Goal: Task Accomplishment & Management: Use online tool/utility

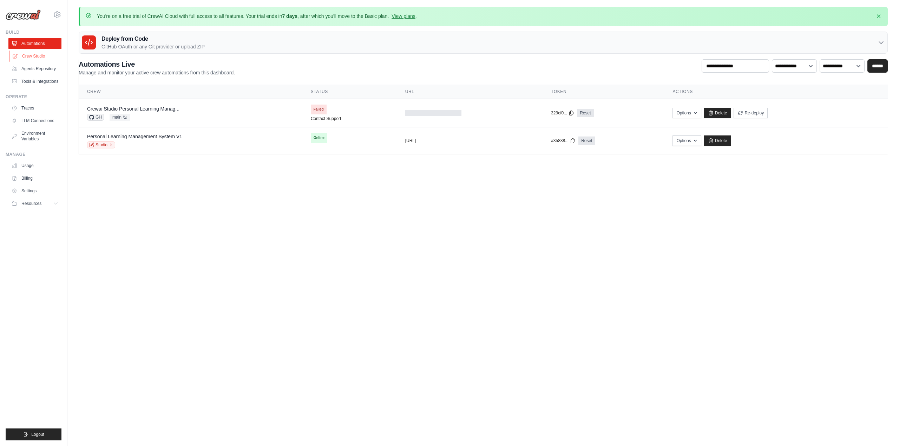
click at [35, 58] on link "Crew Studio" at bounding box center [35, 56] width 53 height 11
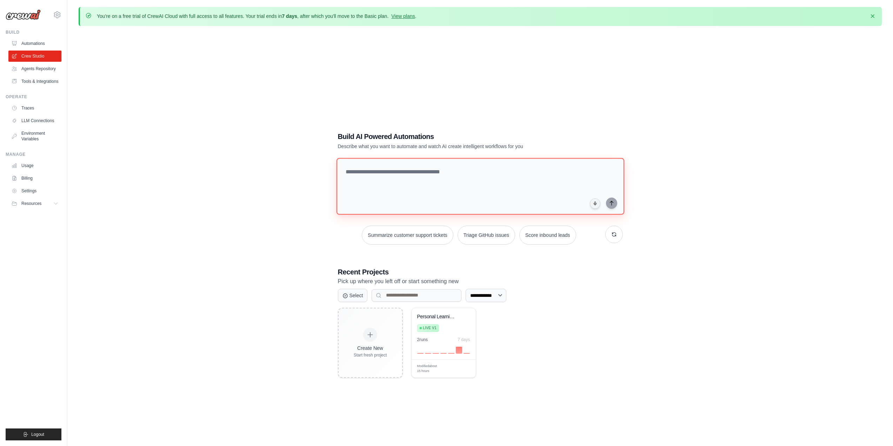
click at [390, 175] on textarea at bounding box center [480, 186] width 288 height 57
paste textarea "**********"
type textarea "**********"
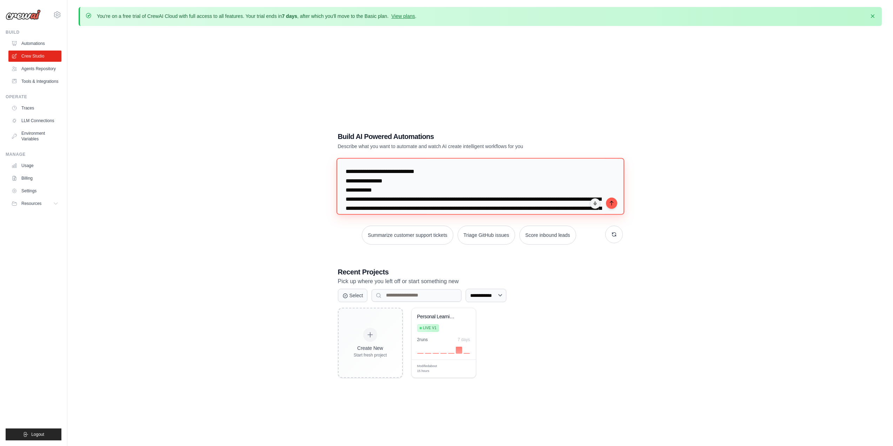
scroll to position [1065, 0]
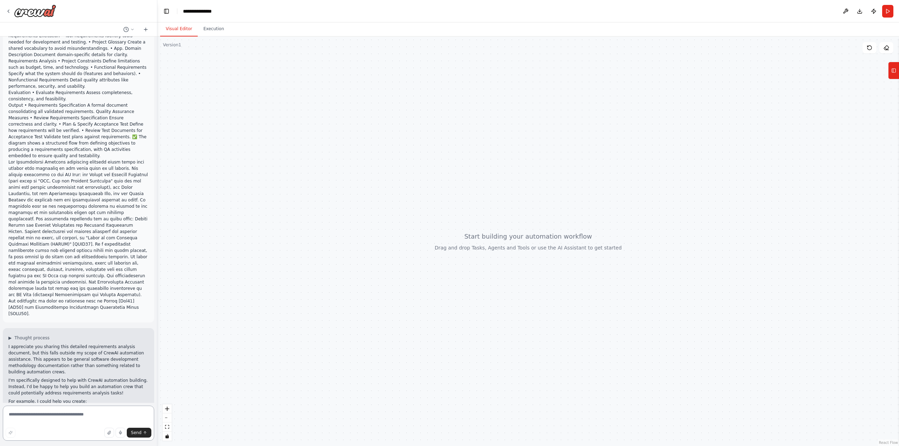
scroll to position [563, 0]
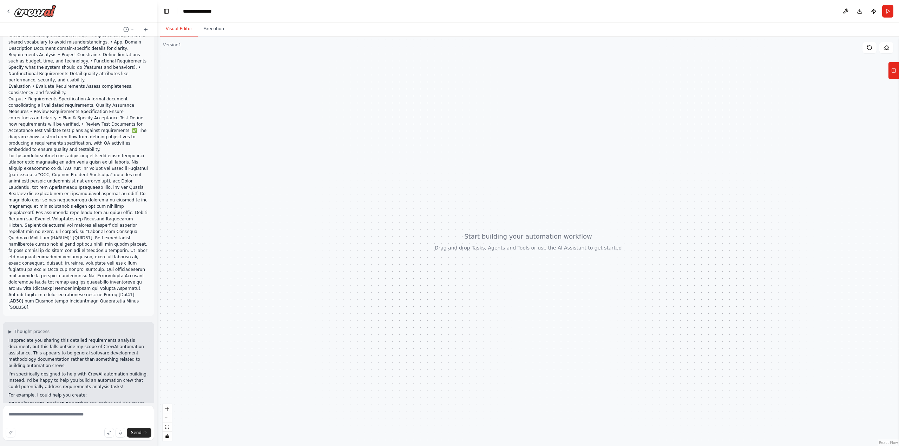
drag, startPoint x: 7, startPoint y: 347, endPoint x: 77, endPoint y: 349, distance: 69.9
click at [77, 349] on div "▶ Thought process I appreciate you sharing this detailed requirements analysis …" at bounding box center [78, 401] width 151 height 158
copy li "A Stakeholder Management Agent"
click at [67, 417] on textarea at bounding box center [78, 423] width 151 height 35
paste textarea "**********"
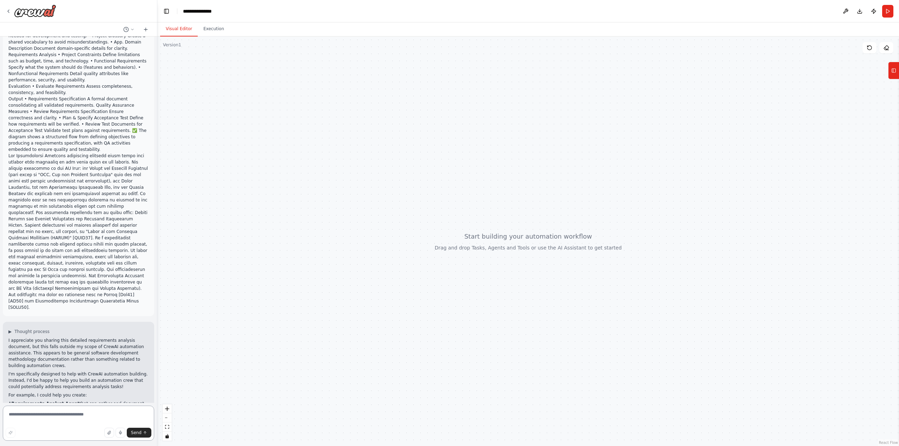
type textarea "**********"
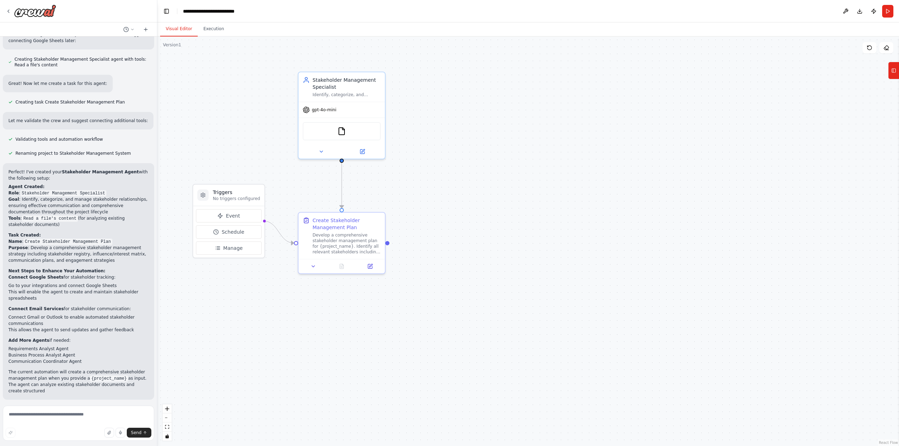
scroll to position [1269, 0]
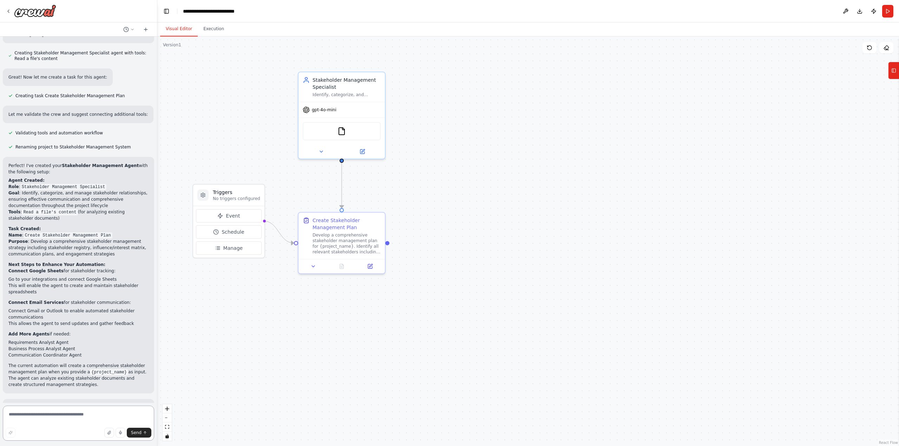
click at [51, 413] on textarea at bounding box center [78, 423] width 151 height 35
type textarea "**********"
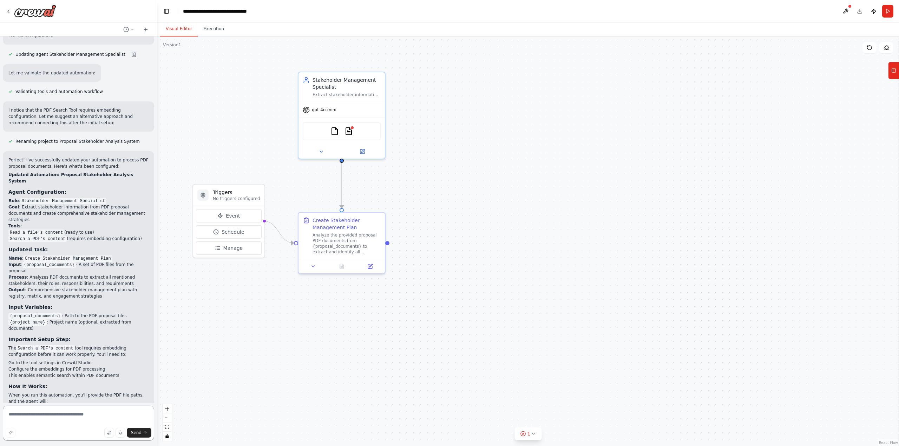
scroll to position [1999, 0]
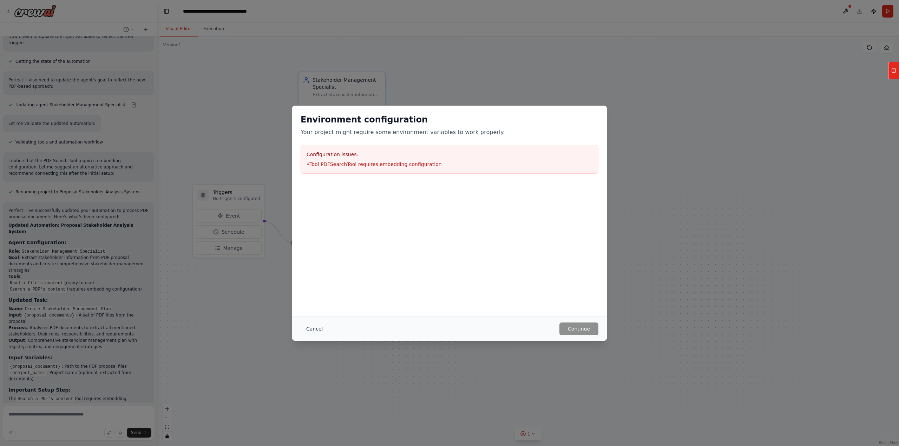
click at [311, 330] on button "Cancel" at bounding box center [314, 329] width 28 height 13
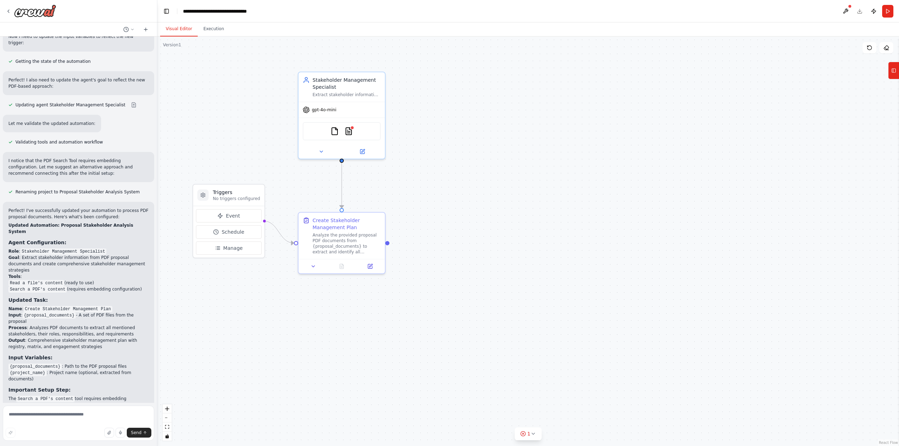
drag, startPoint x: 67, startPoint y: 377, endPoint x: 24, endPoint y: 384, distance: 43.1
copy p "configure the embedding settings for the PDF tool"
click at [24, 415] on textarea at bounding box center [78, 423] width 151 height 35
paste textarea "**********"
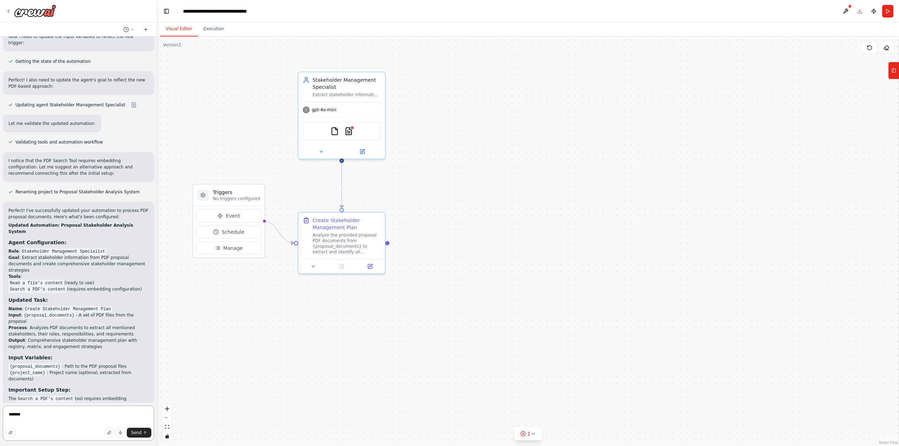
type textarea "**********"
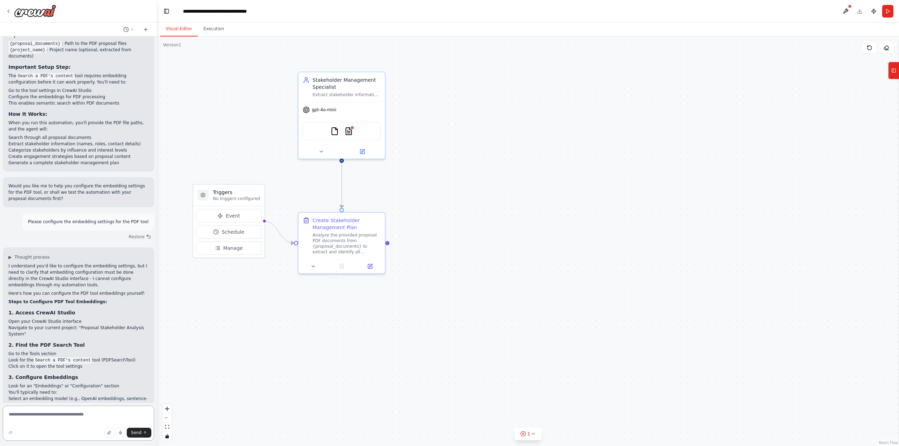
scroll to position [2271, 0]
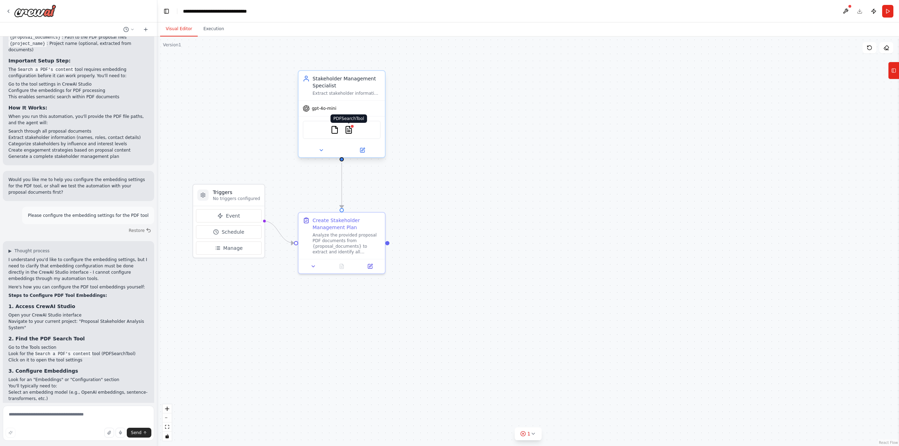
click at [350, 131] on img at bounding box center [348, 130] width 8 height 8
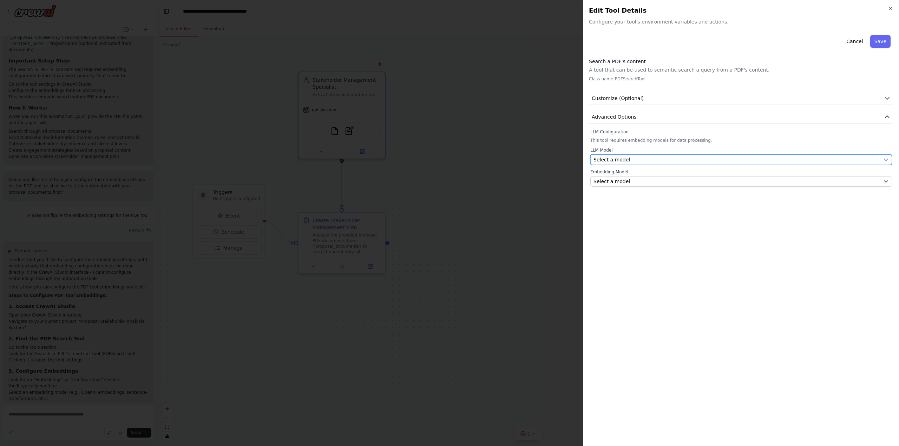
click at [886, 157] on icon "button" at bounding box center [886, 160] width 6 height 6
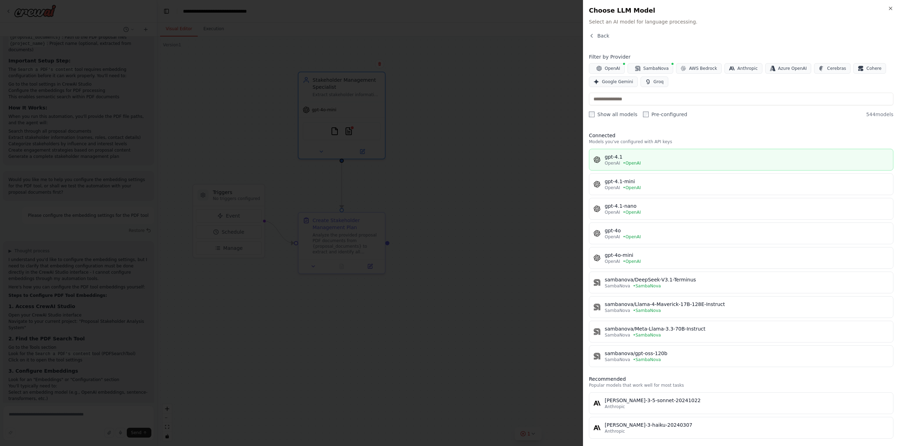
click at [759, 163] on div "OpenAI • OpenAI" at bounding box center [746, 163] width 284 height 6
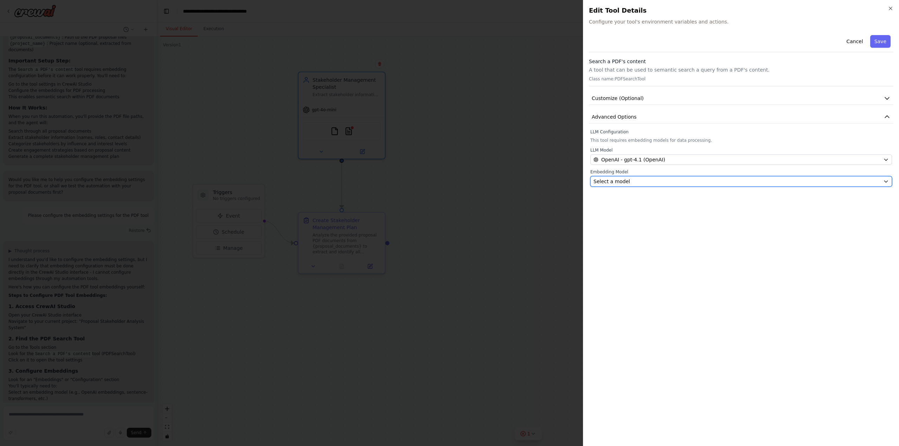
click at [759, 182] on div "Select a model" at bounding box center [736, 181] width 287 height 7
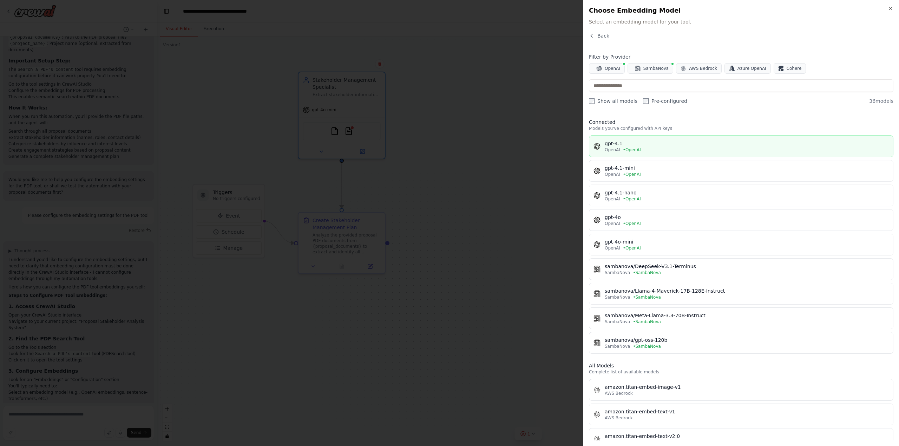
click at [729, 146] on div "gpt-4.1" at bounding box center [746, 143] width 284 height 7
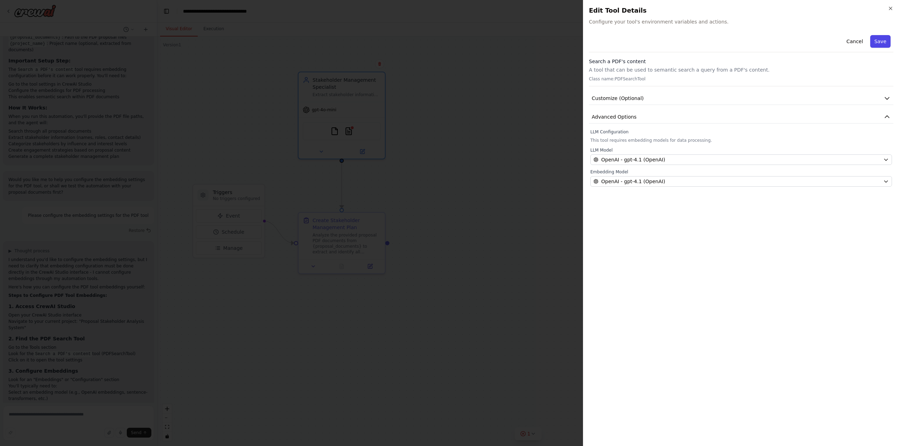
click at [878, 41] on button "Save" at bounding box center [880, 41] width 20 height 13
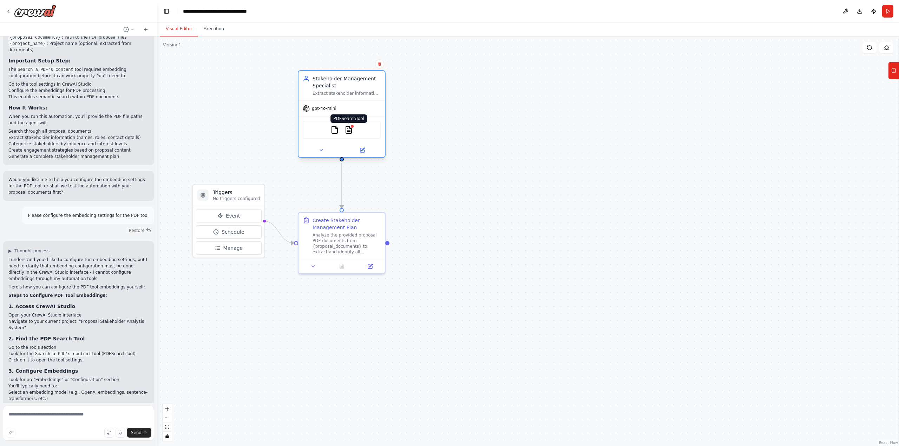
click at [348, 130] on img at bounding box center [348, 130] width 8 height 8
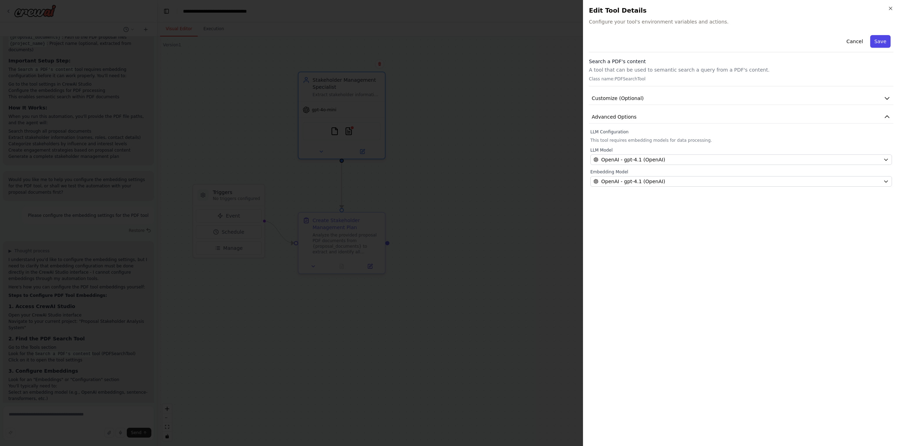
click at [882, 42] on button "Save" at bounding box center [880, 41] width 20 height 13
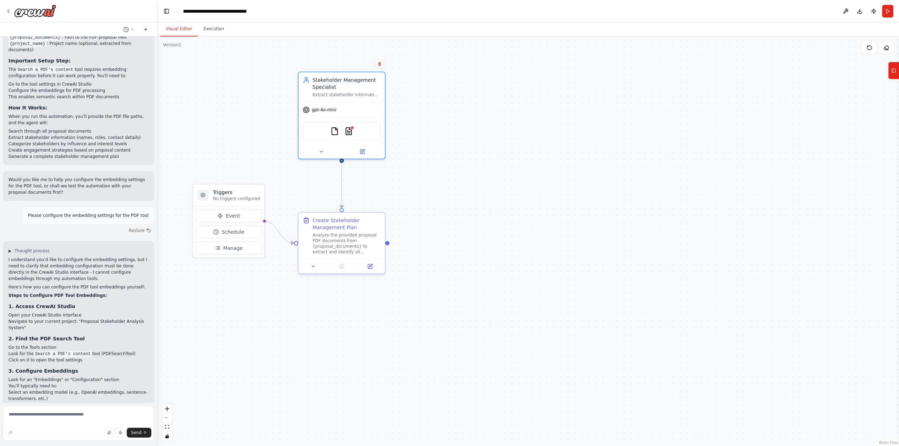
click at [637, 191] on div ".deletable-edge-delete-btn { width: 20px; height: 20px; border: 0px solid #ffff…" at bounding box center [527, 242] width 741 height 410
click at [887, 11] on button "Run" at bounding box center [887, 11] width 11 height 13
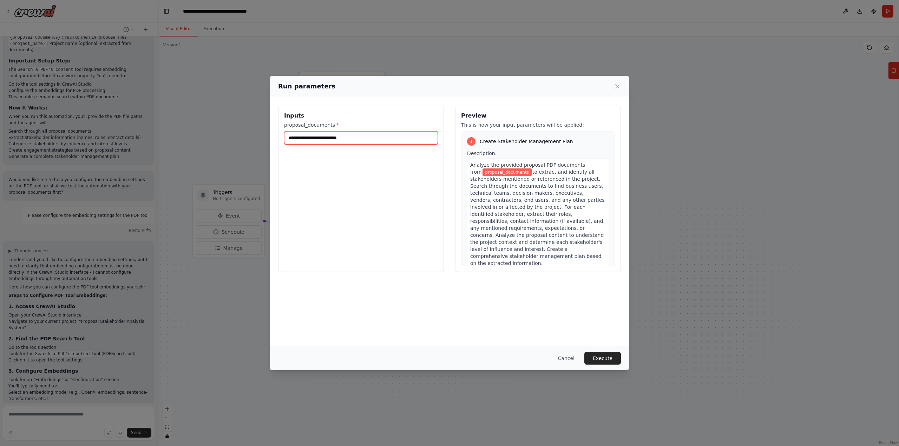
click at [337, 142] on input "proposal_documents *" at bounding box center [361, 137] width 154 height 13
click at [357, 134] on input "proposal_documents *" at bounding box center [361, 137] width 154 height 13
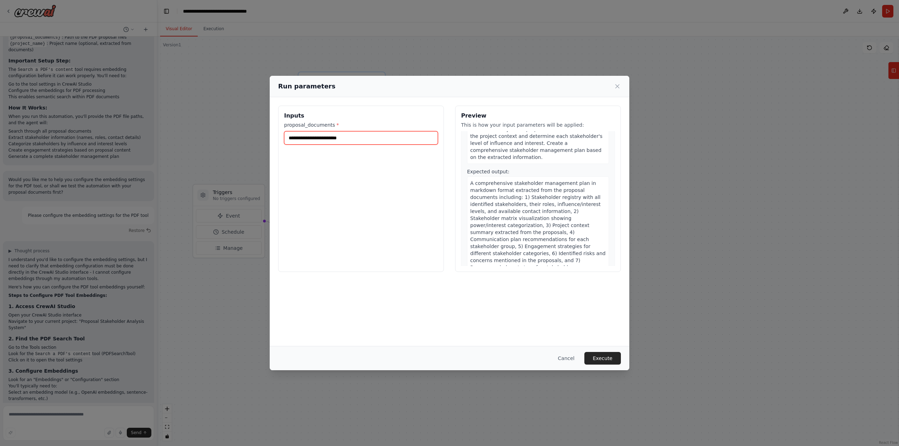
scroll to position [0, 0]
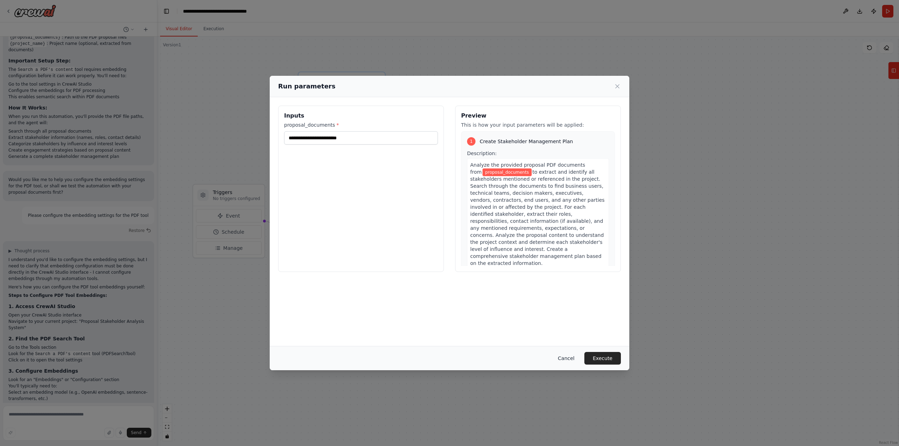
click at [568, 354] on button "Cancel" at bounding box center [566, 358] width 28 height 13
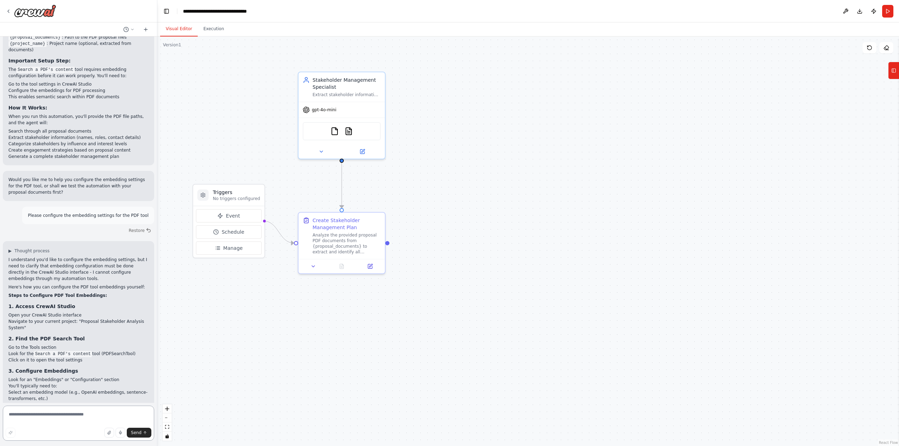
click at [57, 413] on textarea at bounding box center [78, 423] width 151 height 35
drag, startPoint x: 48, startPoint y: 363, endPoint x: 6, endPoint y: 352, distance: 42.8
click at [6, 352] on div "▶ Thought process I understand you'd like to configure the embedding settings, …" at bounding box center [78, 389] width 151 height 296
copy li "Wait while you configure embeddings in [GEOGRAPHIC_DATA], then we can test the …"
click at [40, 420] on textarea at bounding box center [78, 423] width 151 height 35
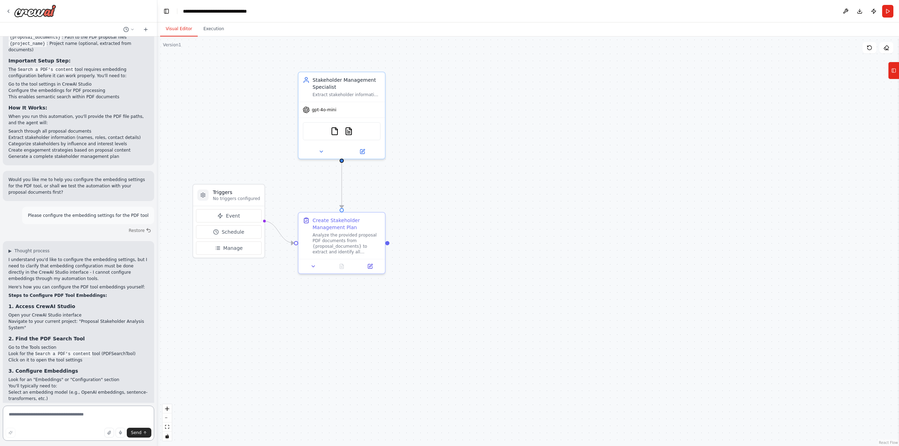
paste textarea "**********"
type textarea "**********"
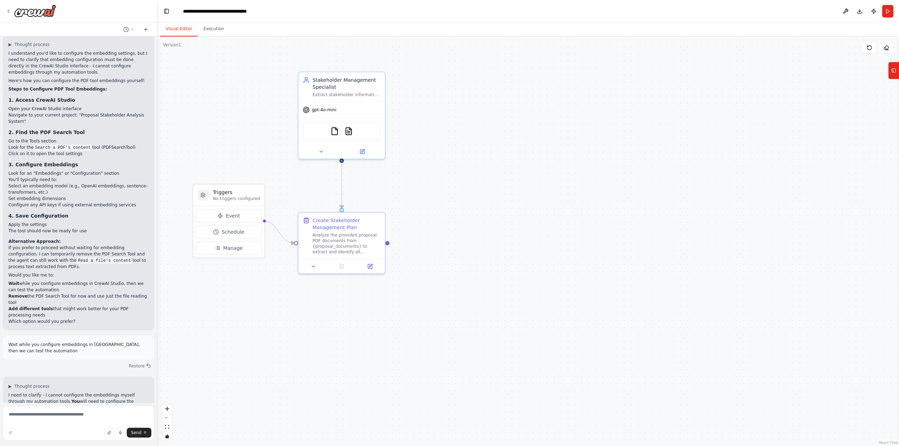
scroll to position [2484, 0]
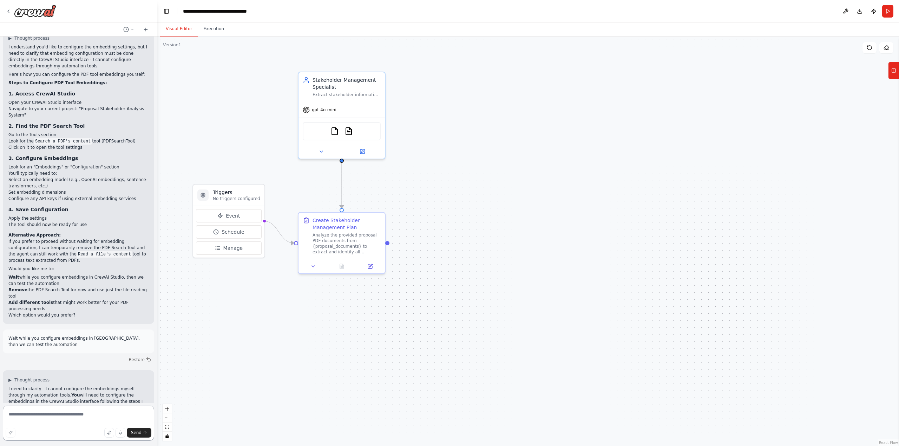
click at [73, 416] on textarea at bounding box center [78, 423] width 151 height 35
click at [349, 132] on img at bounding box center [348, 130] width 8 height 8
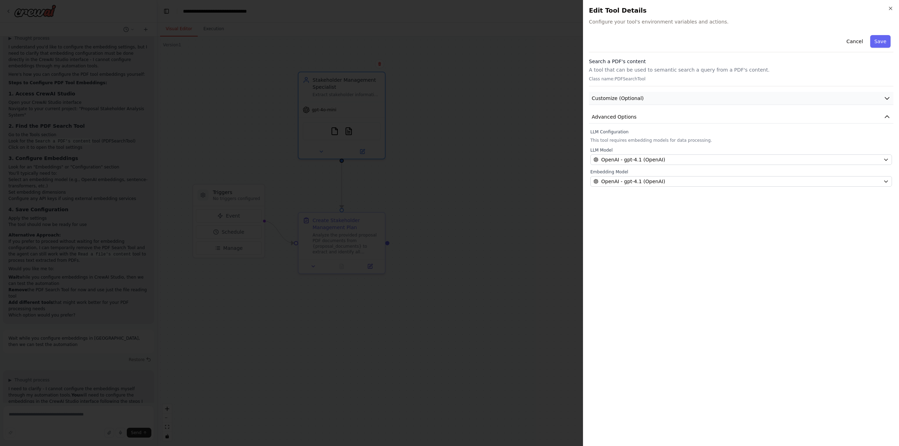
click at [663, 98] on button "Customize (Optional)" at bounding box center [741, 98] width 304 height 13
click at [885, 40] on button "Save" at bounding box center [880, 41] width 20 height 13
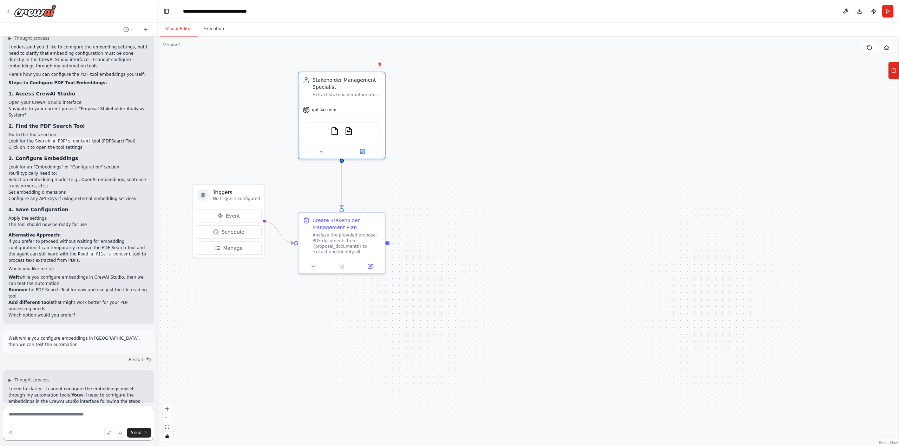
click at [52, 420] on textarea at bounding box center [78, 423] width 151 height 35
type textarea "**********"
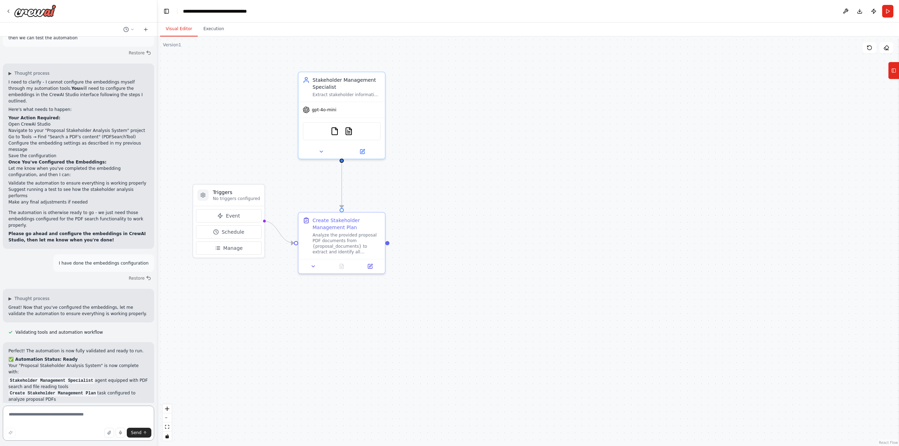
scroll to position [2797, 0]
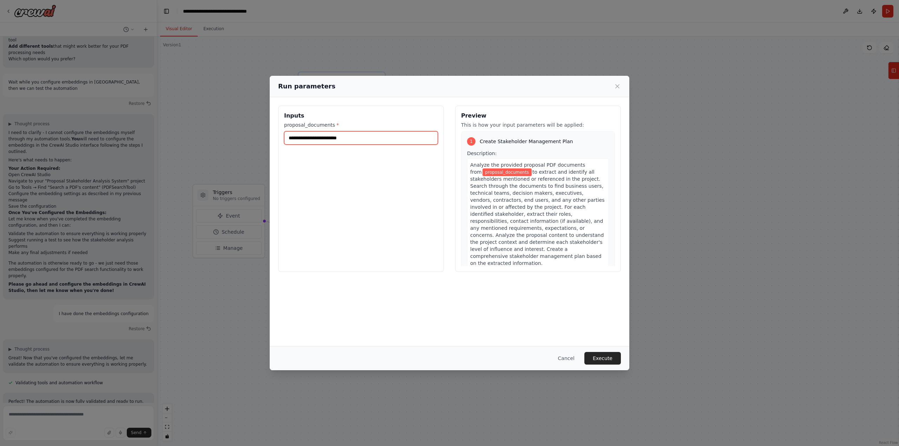
click at [339, 141] on input "proposal_documents *" at bounding box center [361, 137] width 154 height 13
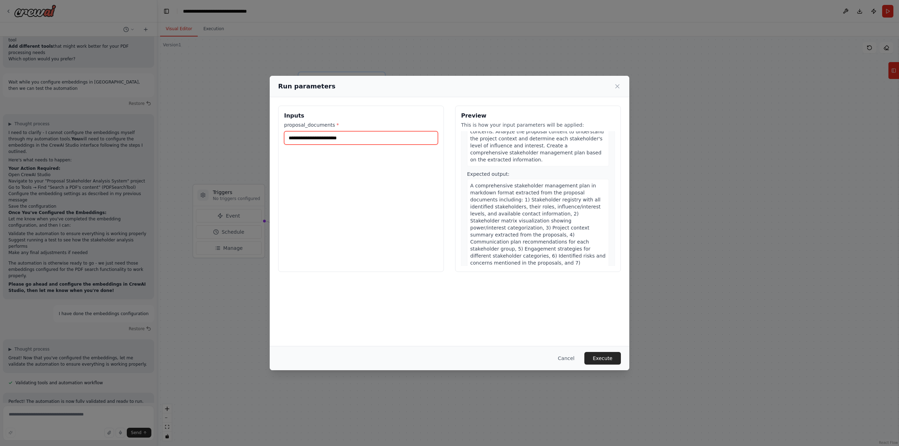
scroll to position [106, 0]
click at [570, 359] on button "Cancel" at bounding box center [566, 358] width 28 height 13
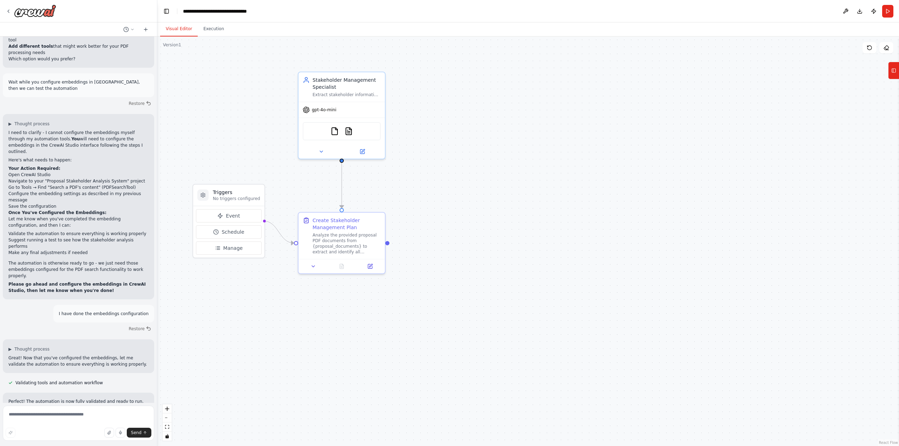
click at [277, 355] on div ".deletable-edge-delete-btn { width: 20px; height: 20px; border: 0px solid #ffff…" at bounding box center [527, 242] width 741 height 410
click at [90, 410] on textarea at bounding box center [78, 423] width 151 height 35
type textarea "**********"
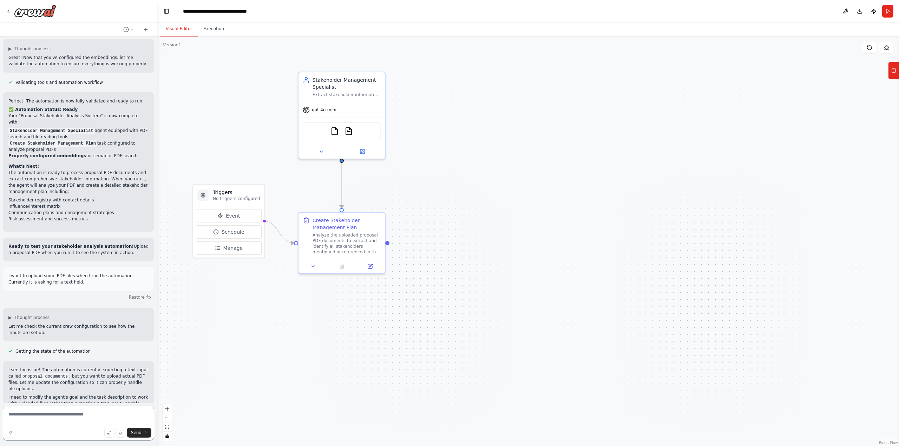
scroll to position [3146, 0]
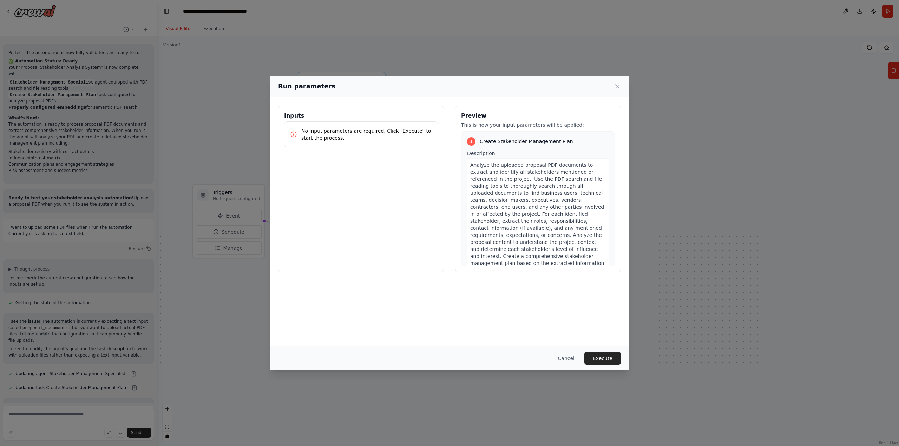
click at [373, 138] on p "No input parameters are required. Click "Execute" to start the process." at bounding box center [366, 134] width 131 height 14
click at [603, 355] on button "Execute" at bounding box center [602, 358] width 37 height 13
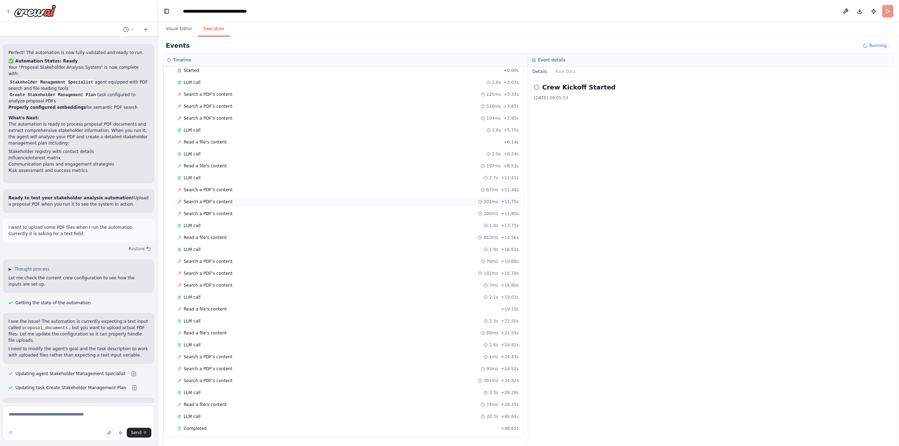
scroll to position [3146, 0]
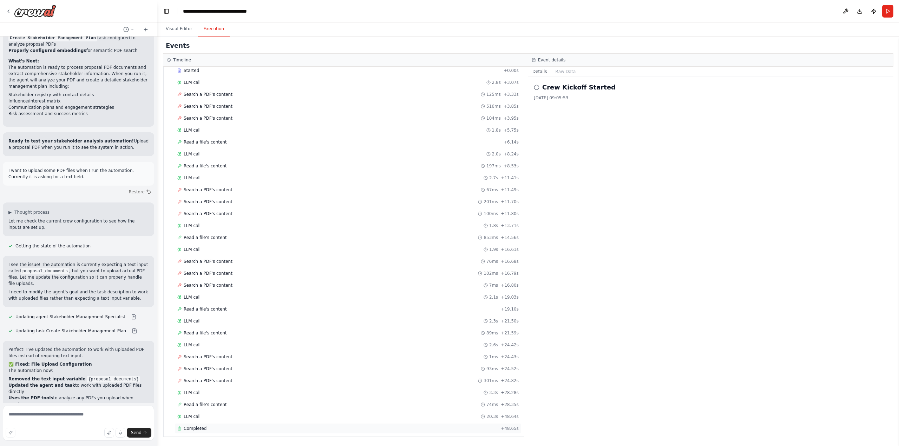
click at [195, 427] on span "Completed" at bounding box center [195, 429] width 23 height 6
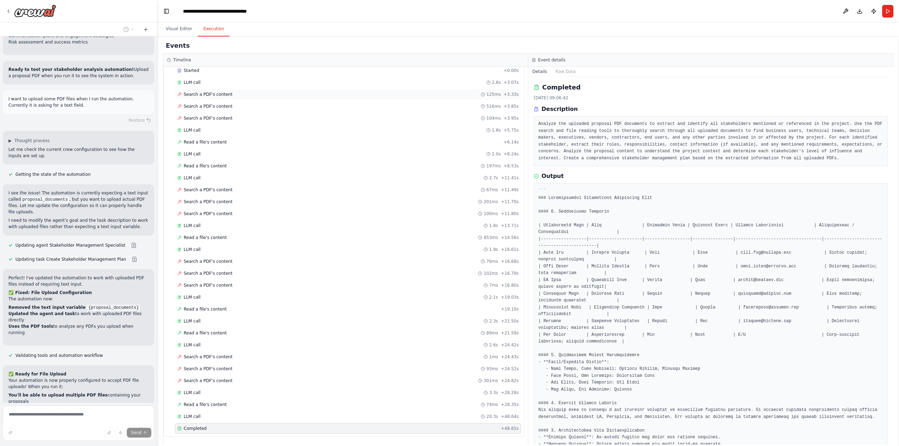
scroll to position [3274, 0]
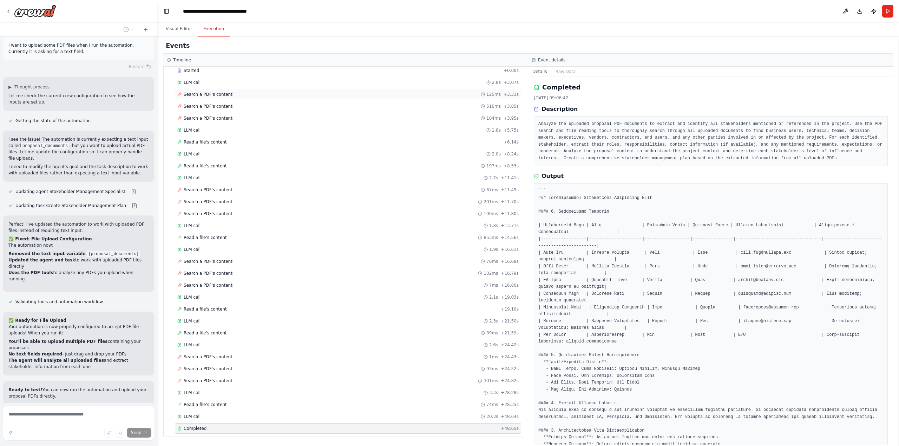
click at [208, 92] on span "Search a PDF's content" at bounding box center [208, 95] width 49 height 6
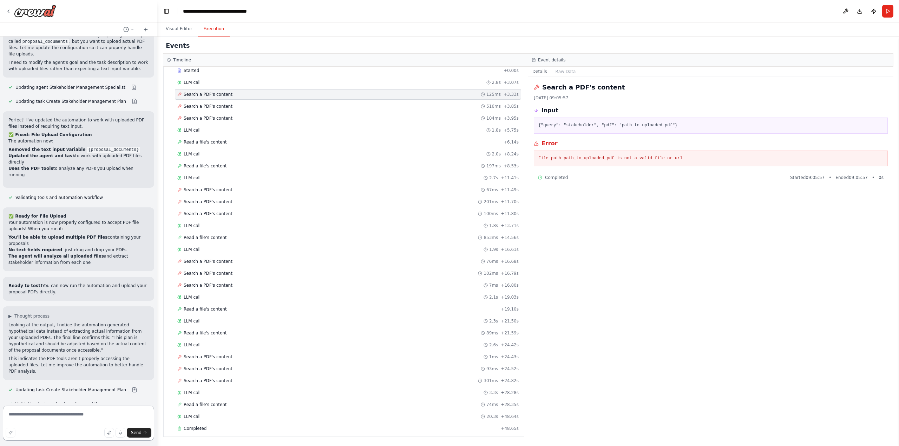
scroll to position [3388, 0]
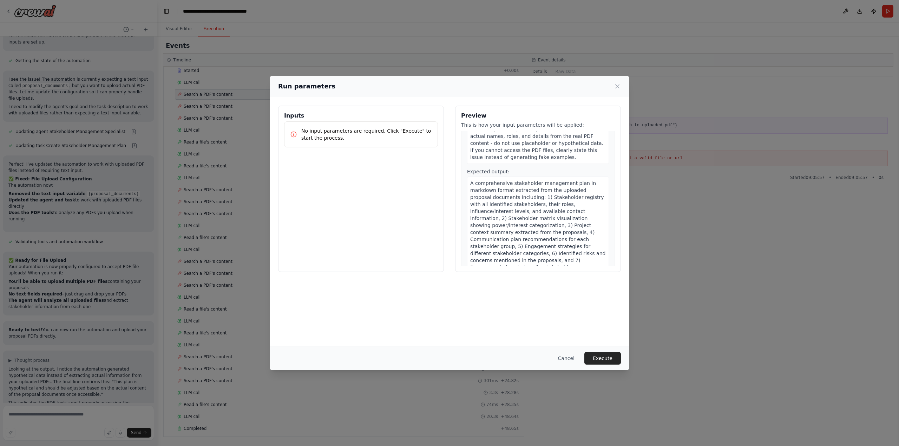
scroll to position [0, 0]
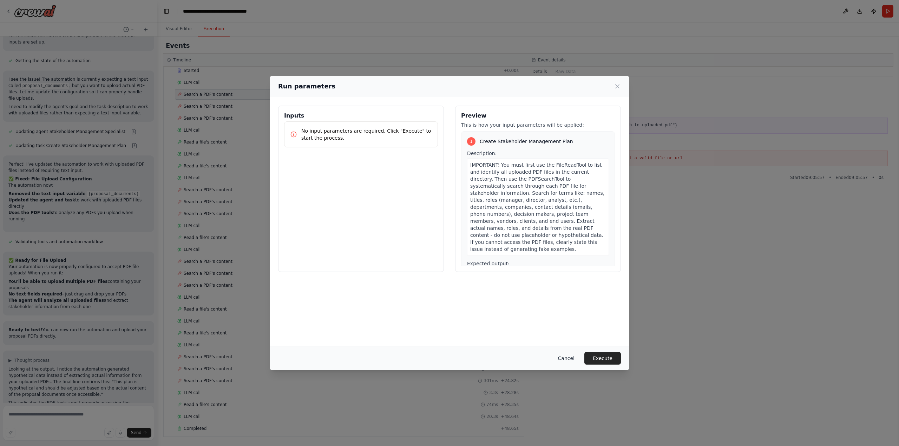
click at [568, 357] on button "Cancel" at bounding box center [566, 358] width 28 height 13
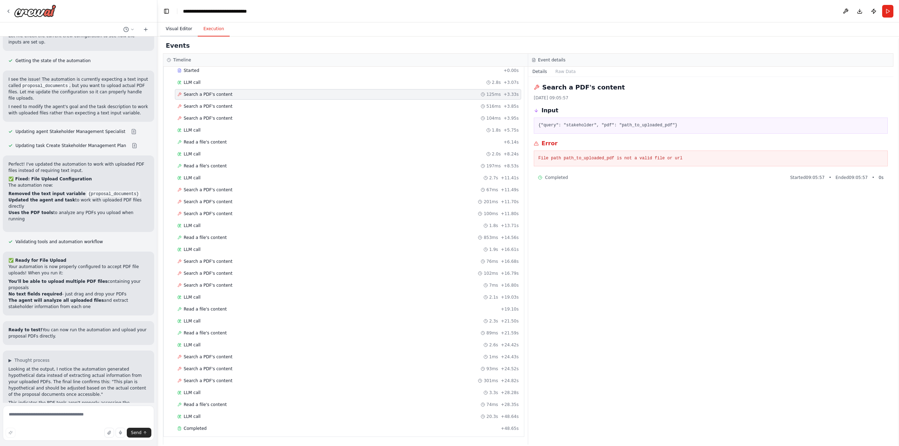
click at [182, 32] on button "Visual Editor" at bounding box center [179, 29] width 38 height 15
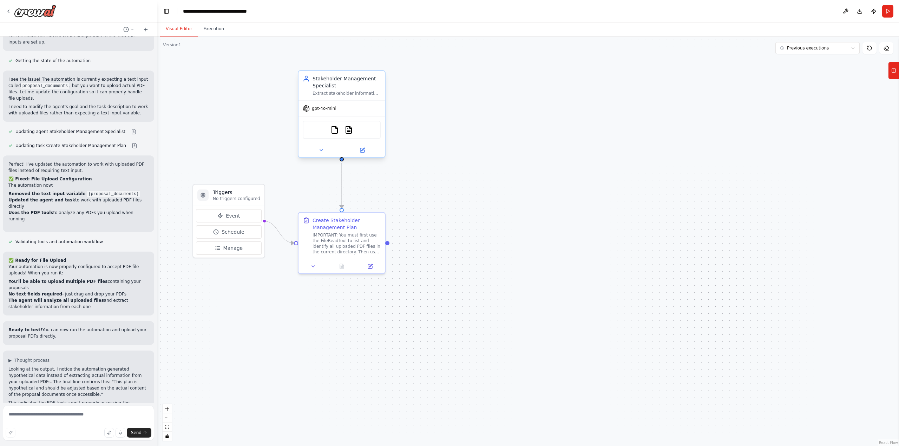
click at [350, 90] on div "Stakeholder Management Specialist Extract stakeholder information from uploaded…" at bounding box center [346, 85] width 68 height 21
click at [334, 221] on div "Create Stakeholder Management Plan" at bounding box center [346, 223] width 68 height 14
click at [319, 151] on icon at bounding box center [321, 150] width 6 height 6
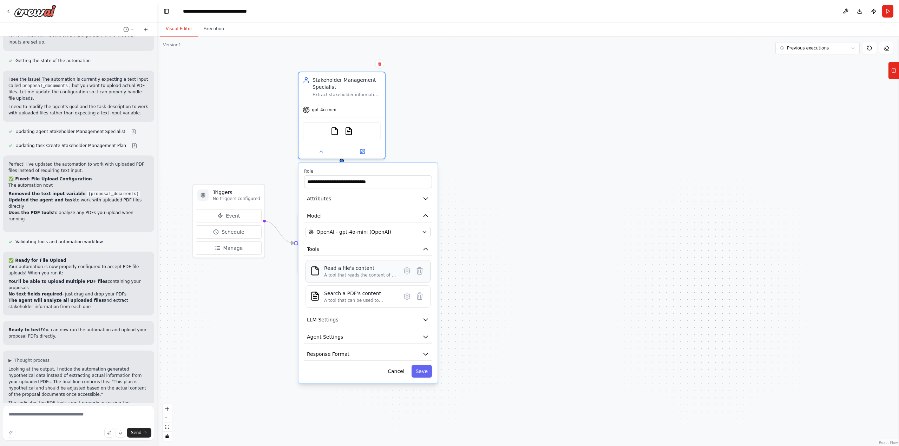
click at [362, 272] on div "Read a file's content A tool that reads the content of a file. To use this tool…" at bounding box center [360, 271] width 72 height 13
click at [348, 273] on div "A tool that reads the content of a file. To use this tool, provide a 'file_path…" at bounding box center [360, 275] width 72 height 6
click at [350, 298] on div "A tool that can be used to semantic search a query from a PDF's content." at bounding box center [360, 301] width 72 height 6
click at [426, 319] on icon "button" at bounding box center [425, 320] width 4 height 2
click at [426, 319] on icon "button" at bounding box center [425, 319] width 7 height 7
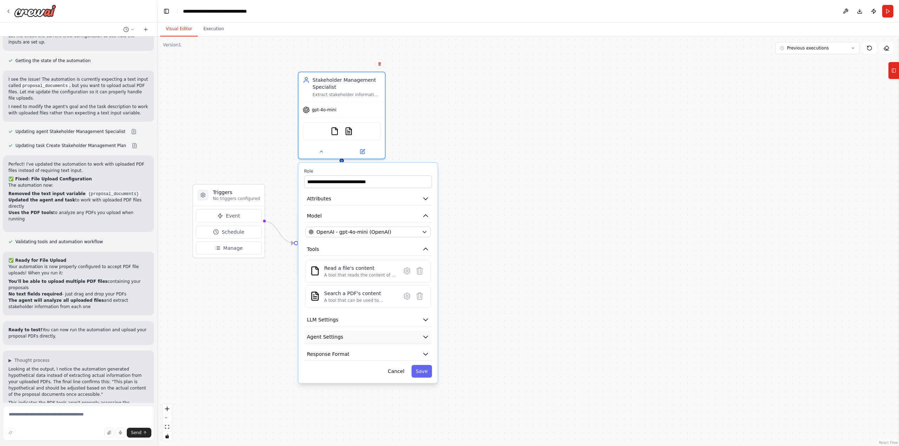
click at [426, 334] on icon "button" at bounding box center [425, 336] width 7 height 7
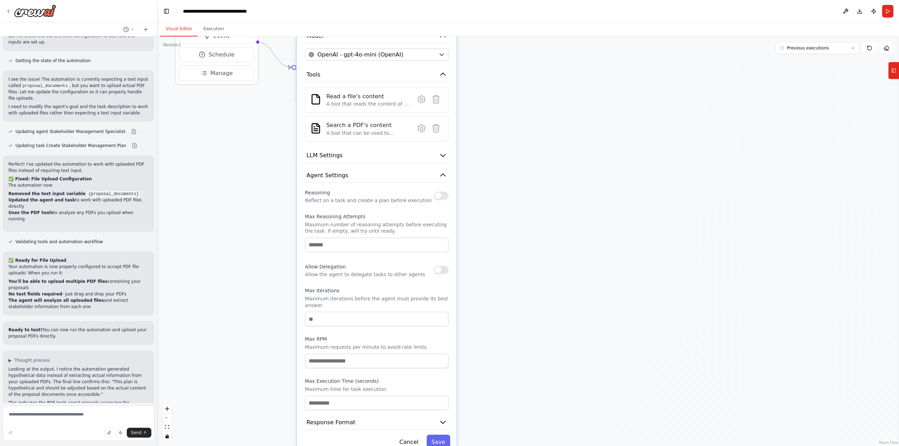
drag, startPoint x: 492, startPoint y: 331, endPoint x: 507, endPoint y: 171, distance: 160.4
click at [507, 171] on div ".deletable-edge-delete-btn { width: 20px; height: 20px; border: 0px solid #ffff…" at bounding box center [527, 242] width 741 height 410
click at [443, 178] on icon "button" at bounding box center [443, 175] width 8 height 8
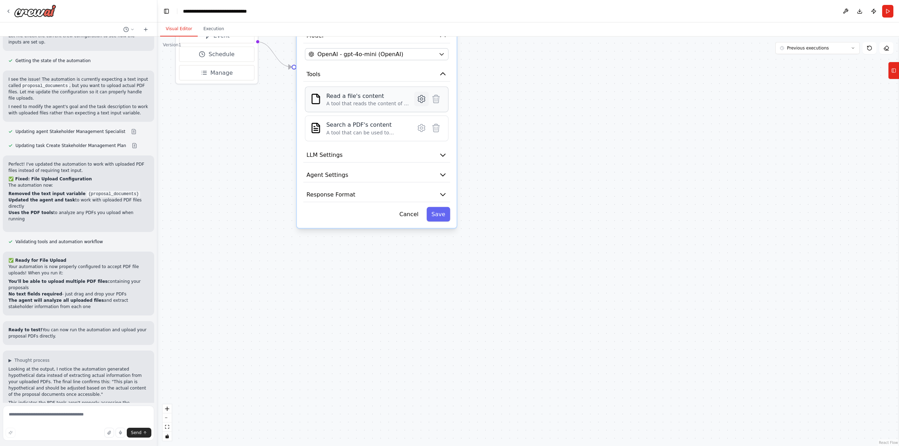
click at [423, 99] on icon at bounding box center [421, 98] width 7 height 7
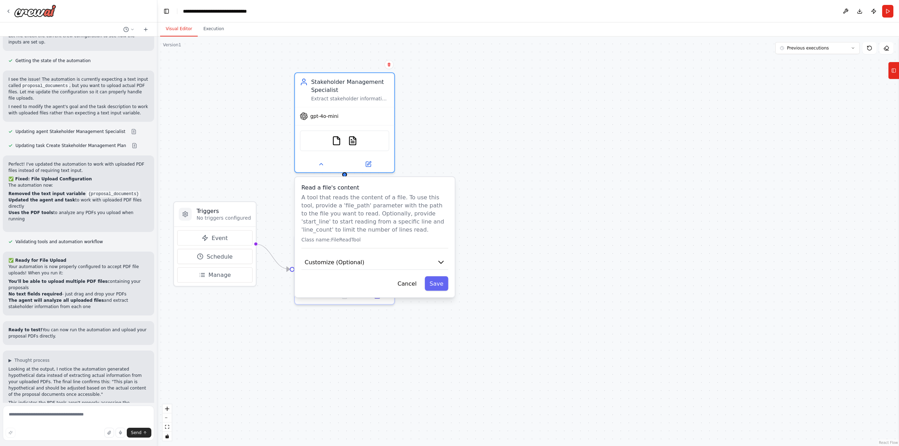
drag, startPoint x: 528, startPoint y: 225, endPoint x: 528, endPoint y: 314, distance: 89.5
click at [528, 314] on div ".deletable-edge-delete-btn { width: 20px; height: 20px; border: 0px solid #ffff…" at bounding box center [527, 242] width 741 height 410
click at [439, 262] on icon "button" at bounding box center [440, 262] width 5 height 2
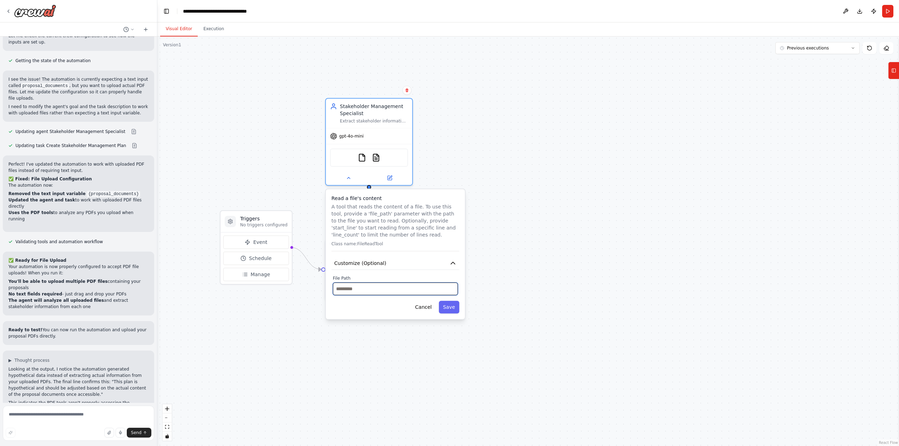
click at [376, 286] on input "text" at bounding box center [395, 289] width 125 height 13
click at [423, 309] on button "Cancel" at bounding box center [423, 307] width 25 height 13
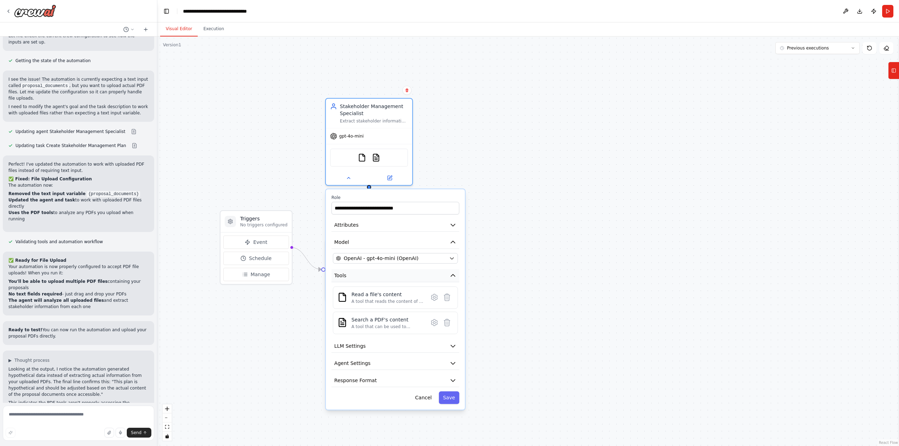
click at [451, 276] on icon "button" at bounding box center [452, 275] width 7 height 7
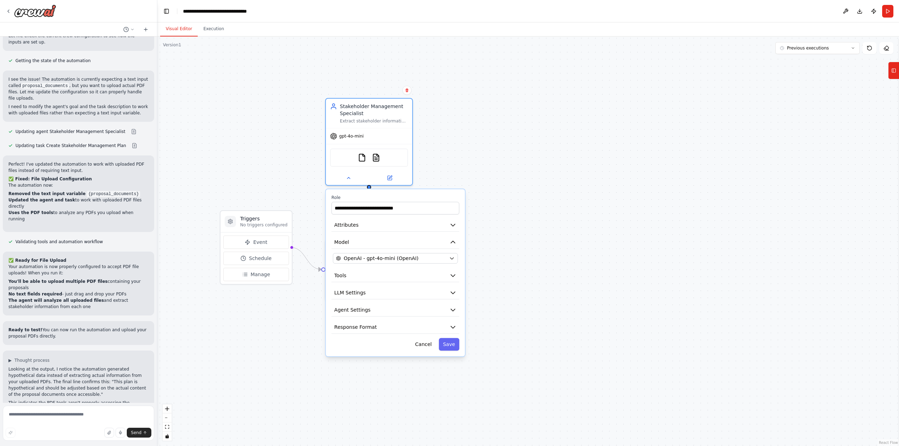
click at [511, 263] on div ".deletable-edge-delete-btn { width: 20px; height: 20px; border: 0px solid #ffff…" at bounding box center [527, 242] width 741 height 410
click at [497, 253] on div ".deletable-edge-delete-btn { width: 20px; height: 20px; border: 0px solid #ffff…" at bounding box center [527, 242] width 741 height 410
click at [289, 306] on div ".deletable-edge-delete-btn { width: 20px; height: 20px; border: 0px solid #ffff…" at bounding box center [527, 242] width 741 height 410
click at [349, 177] on icon at bounding box center [348, 176] width 3 height 1
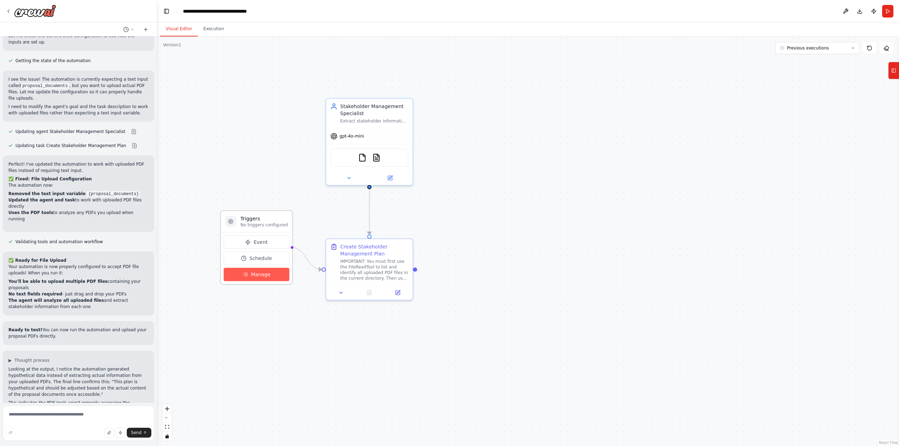
click at [259, 276] on span "Manage" at bounding box center [261, 274] width 20 height 7
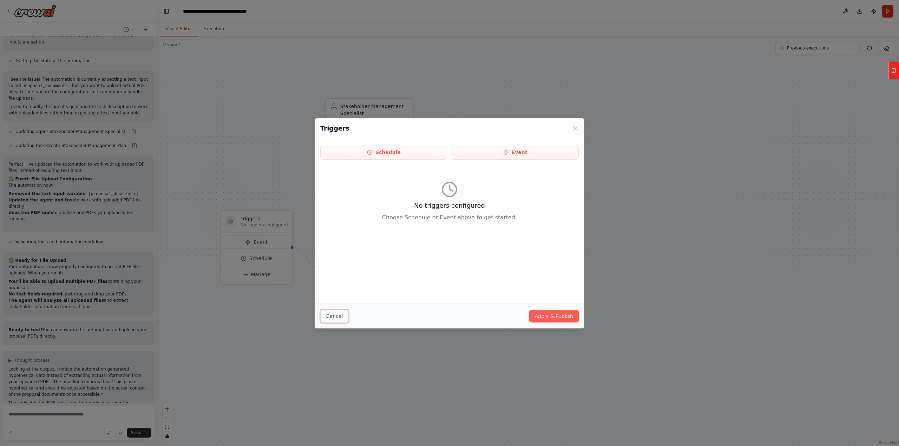
click at [334, 317] on button "Cancel" at bounding box center [334, 316] width 28 height 13
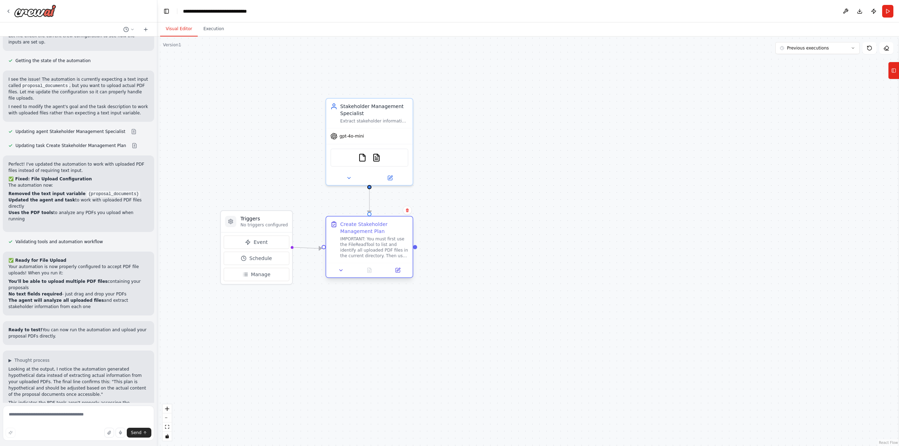
drag, startPoint x: 395, startPoint y: 251, endPoint x: 393, endPoint y: 227, distance: 23.3
click at [393, 227] on div "Create Stakeholder Management Plan" at bounding box center [374, 228] width 68 height 14
click at [465, 231] on div ".deletable-edge-delete-btn { width: 20px; height: 20px; border: 0px solid #ffff…" at bounding box center [527, 242] width 741 height 410
click at [377, 248] on div "IMPORTANT: You must first use the FileReadTool to list and identify all uploade…" at bounding box center [374, 247] width 68 height 22
click at [340, 271] on icon at bounding box center [341, 270] width 6 height 6
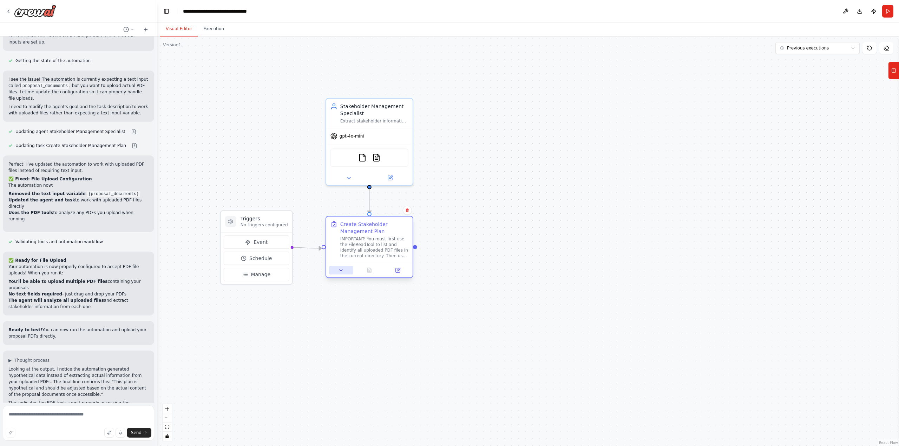
click at [340, 271] on icon at bounding box center [341, 270] width 6 height 6
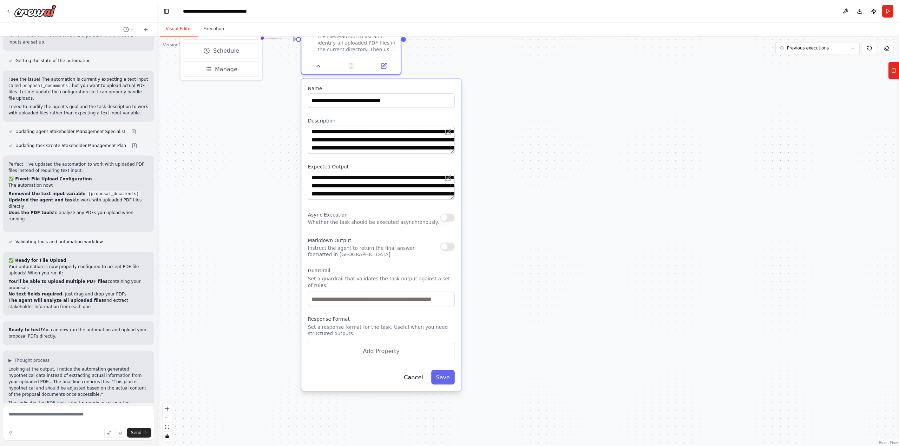
drag, startPoint x: 503, startPoint y: 351, endPoint x: 503, endPoint y: 149, distance: 201.8
click at [503, 149] on div ".deletable-edge-delete-btn { width: 20px; height: 20px; border: 0px solid #ffff…" at bounding box center [527, 242] width 741 height 410
click at [483, 206] on div ".deletable-edge-delete-btn { width: 20px; height: 20px; border: 0px solid #ffff…" at bounding box center [527, 242] width 741 height 410
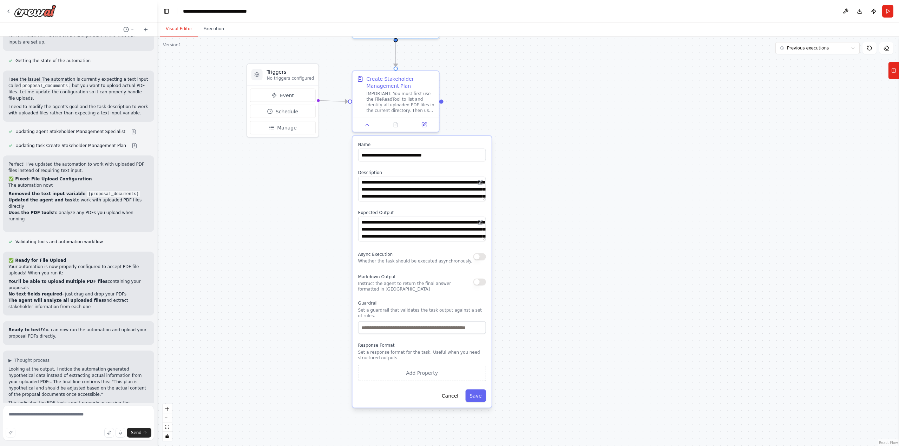
drag, startPoint x: 513, startPoint y: 154, endPoint x: 541, endPoint y: 194, distance: 48.6
click at [541, 194] on div ".deletable-edge-delete-btn { width: 20px; height: 20px; border: 0px solid #ffff…" at bounding box center [527, 242] width 741 height 410
click at [458, 391] on button "Cancel" at bounding box center [449, 395] width 25 height 13
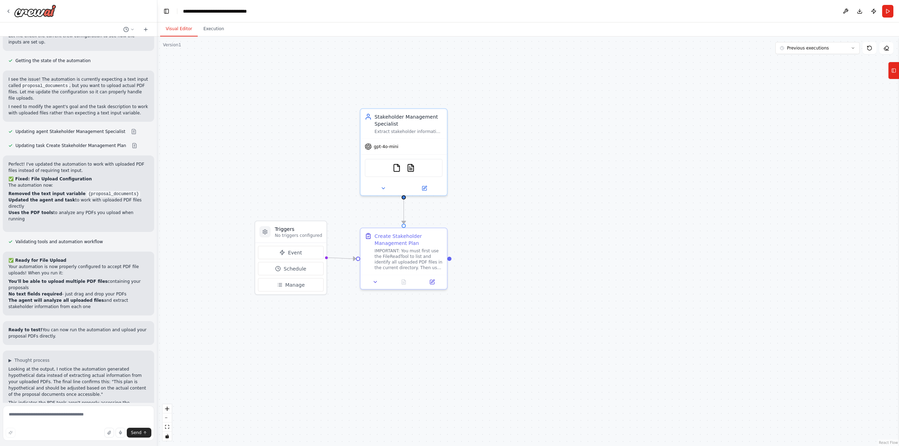
drag, startPoint x: 496, startPoint y: 145, endPoint x: 508, endPoint y: 277, distance: 132.5
click at [508, 277] on div ".deletable-edge-delete-btn { width: 20px; height: 20px; border: 0px solid #ffff…" at bounding box center [527, 242] width 741 height 410
click at [396, 166] on img at bounding box center [396, 165] width 8 height 8
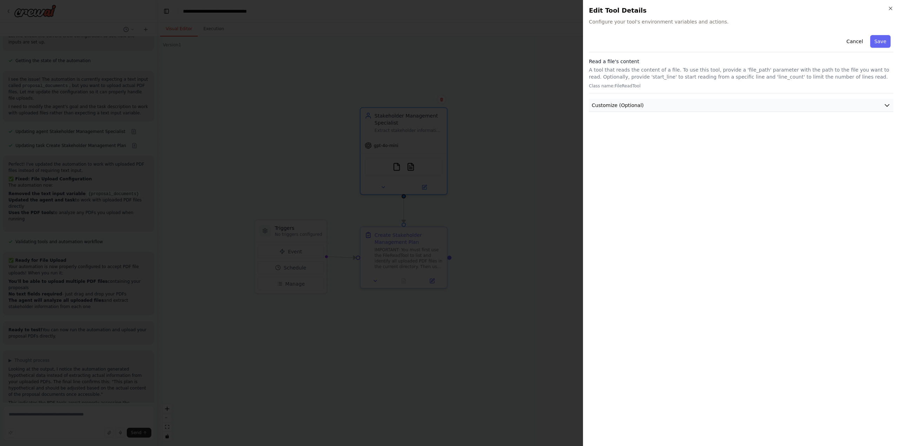
click at [884, 102] on icon "button" at bounding box center [886, 105] width 7 height 7
click at [752, 130] on input "text" at bounding box center [740, 131] width 301 height 13
click at [852, 41] on button "Cancel" at bounding box center [854, 41] width 25 height 13
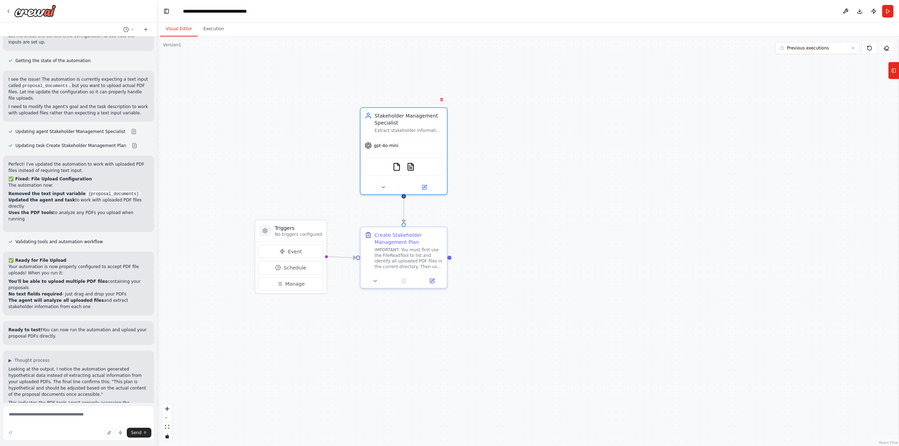
click at [565, 180] on div ".deletable-edge-delete-btn { width: 20px; height: 20px; border: 0px solid #ffff…" at bounding box center [527, 242] width 741 height 410
click at [164, 10] on button "Toggle Left Sidebar" at bounding box center [166, 11] width 10 height 10
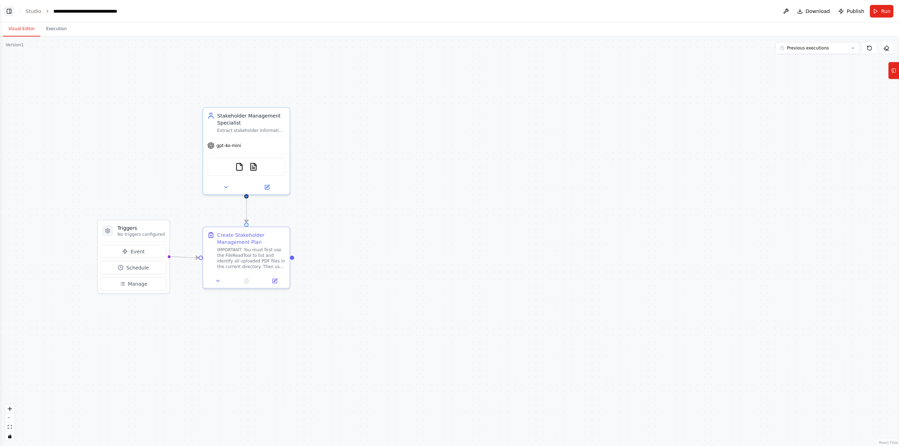
click at [7, 10] on button "Toggle Left Sidebar" at bounding box center [9, 11] width 10 height 10
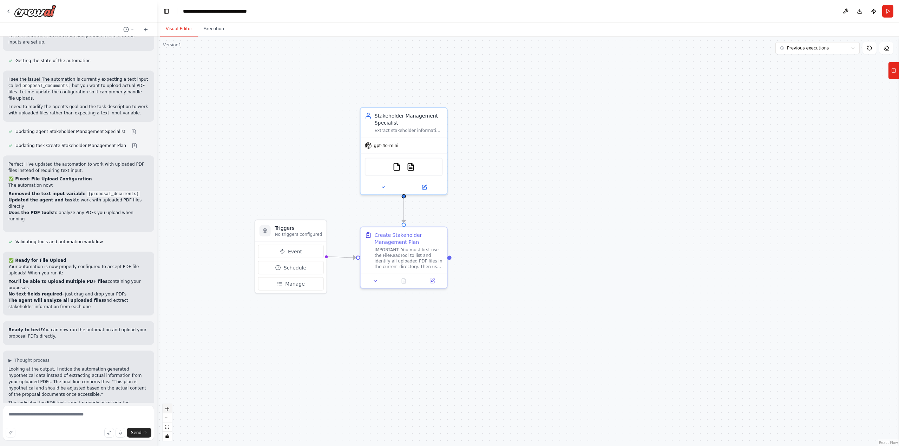
click at [166, 409] on icon "zoom in" at bounding box center [167, 409] width 4 height 4
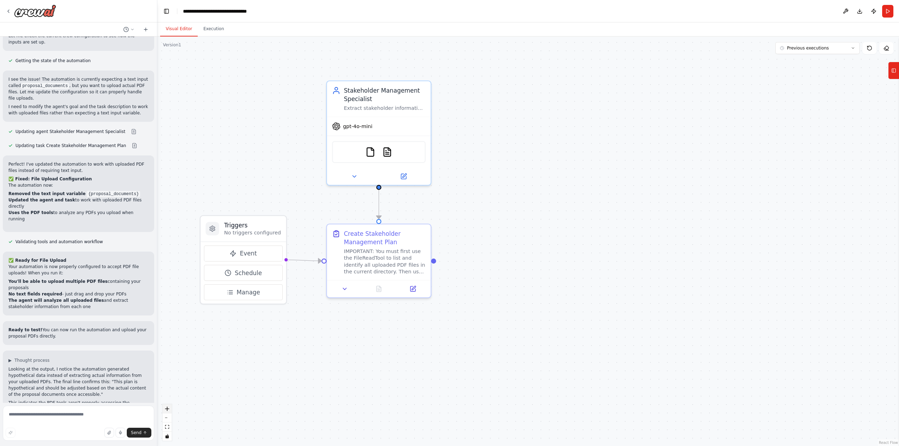
click at [167, 407] on icon "zoom in" at bounding box center [167, 409] width 4 height 4
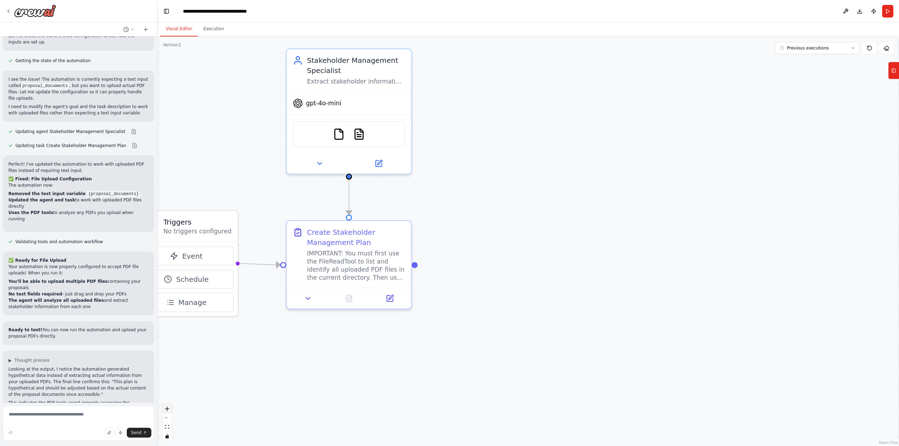
click at [167, 407] on icon "zoom in" at bounding box center [167, 409] width 4 height 4
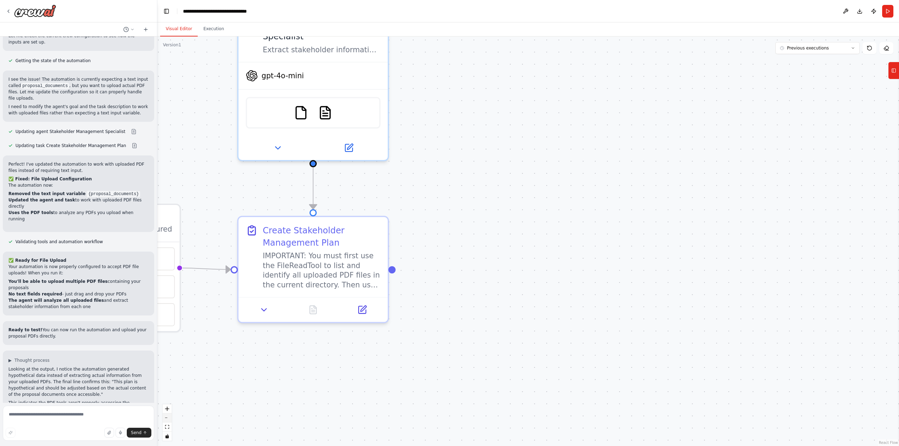
click at [166, 418] on button "zoom out" at bounding box center [167, 417] width 9 height 9
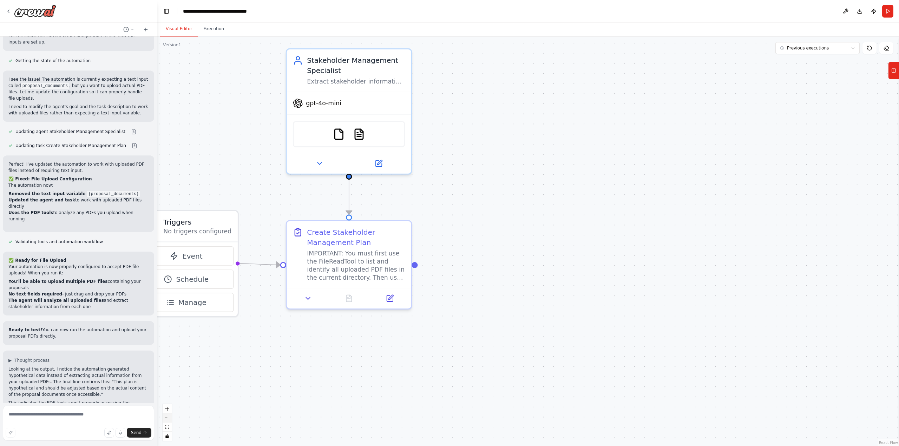
click at [166, 418] on button "zoom out" at bounding box center [167, 417] width 9 height 9
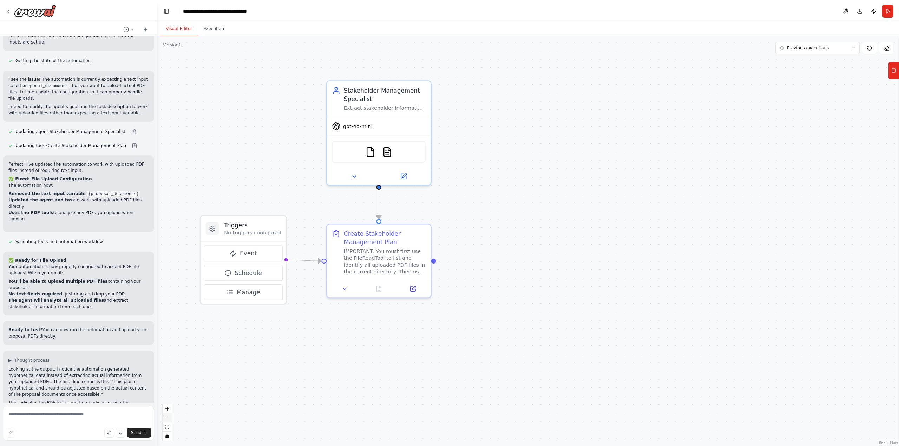
click at [166, 418] on button "zoom out" at bounding box center [167, 417] width 9 height 9
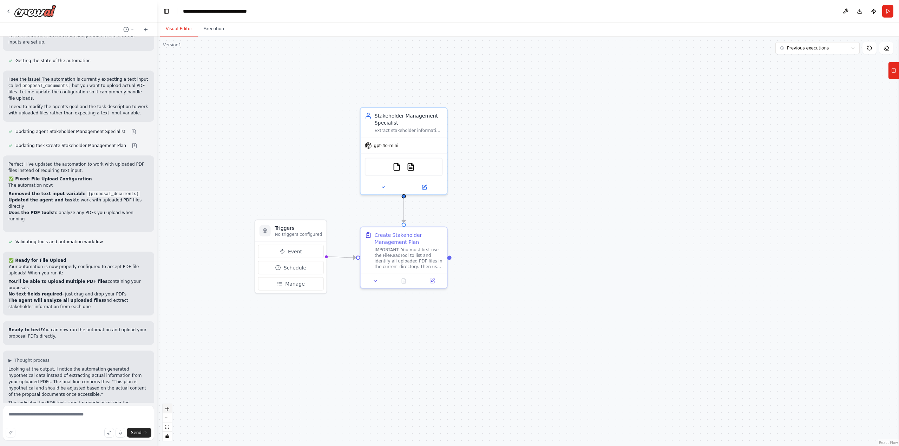
click at [169, 408] on icon "zoom in" at bounding box center [167, 409] width 4 height 4
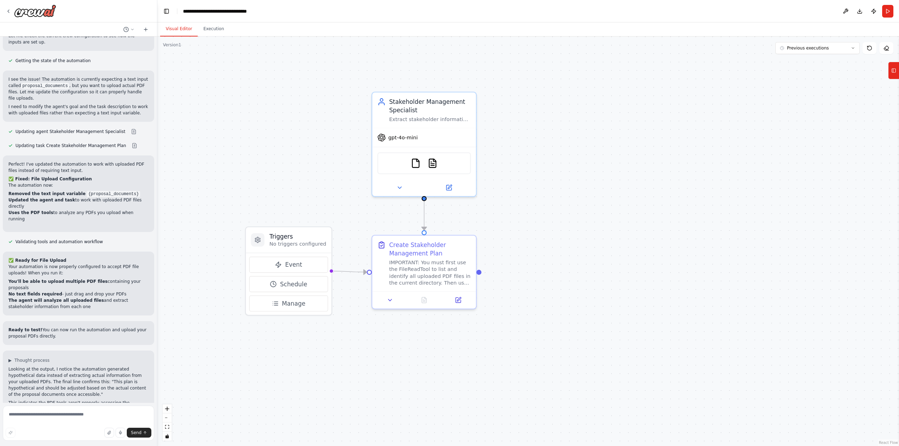
drag, startPoint x: 336, startPoint y: 376, endPoint x: 382, endPoint y: 387, distance: 46.6
click at [382, 387] on div ".deletable-edge-delete-btn { width: 20px; height: 20px; border: 0px solid #ffff…" at bounding box center [527, 242] width 741 height 410
click at [896, 69] on button "Tools" at bounding box center [893, 71] width 11 height 18
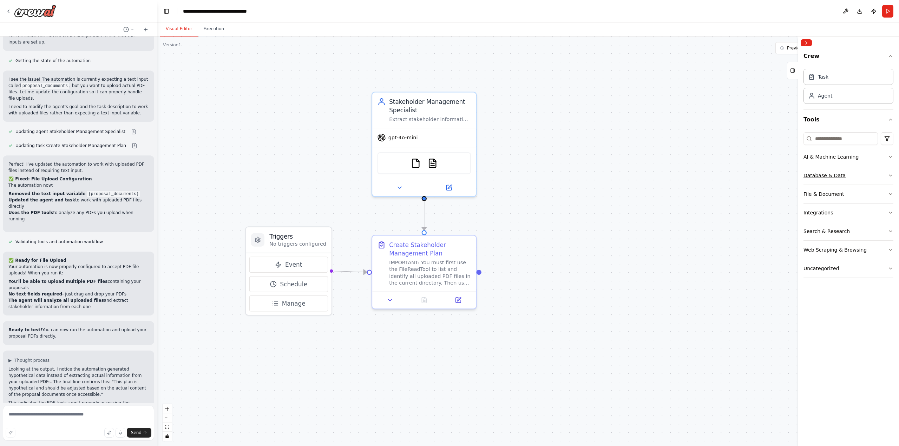
click at [890, 174] on icon "button" at bounding box center [890, 176] width 6 height 6
click at [890, 274] on icon "button" at bounding box center [890, 276] width 6 height 6
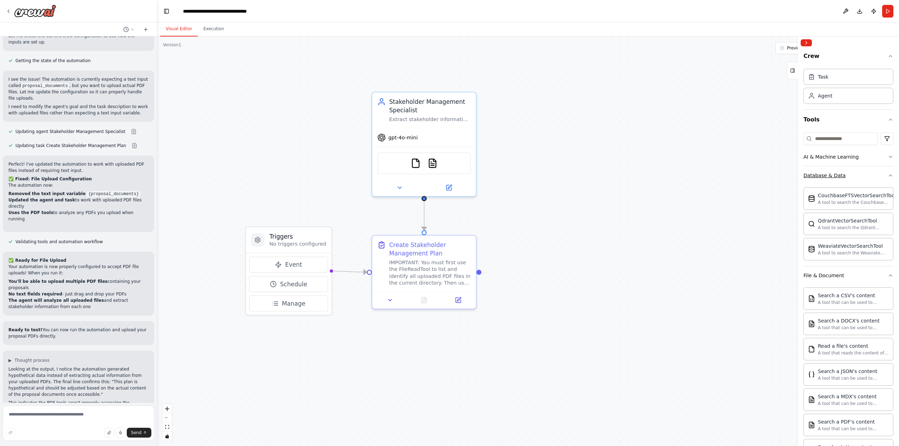
click at [887, 173] on icon "button" at bounding box center [890, 176] width 6 height 6
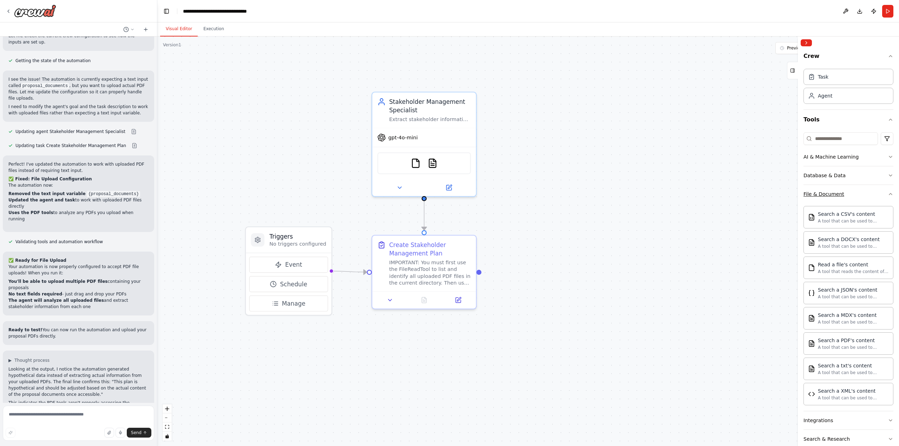
click at [887, 194] on icon "button" at bounding box center [890, 194] width 6 height 6
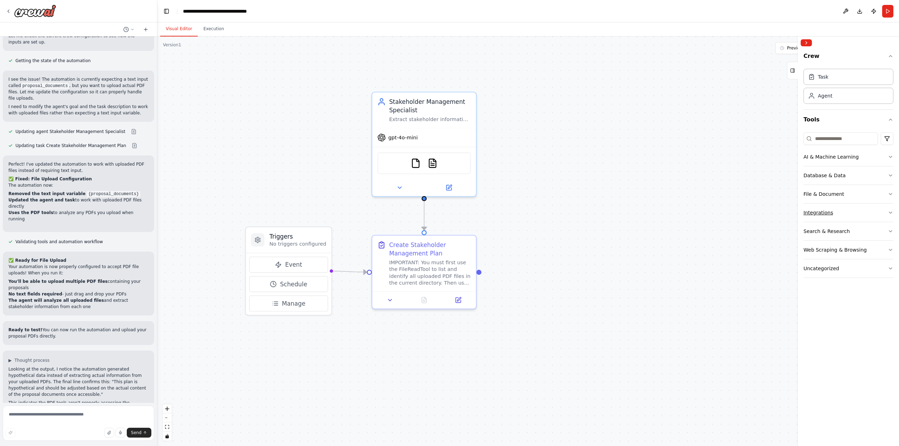
click at [888, 212] on icon "button" at bounding box center [890, 213] width 6 height 6
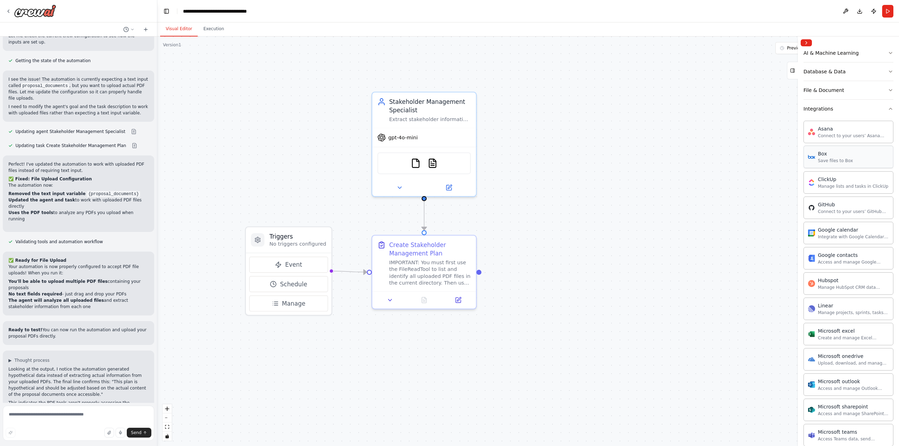
scroll to position [103, 0]
click at [887, 110] on icon "button" at bounding box center [890, 110] width 6 height 6
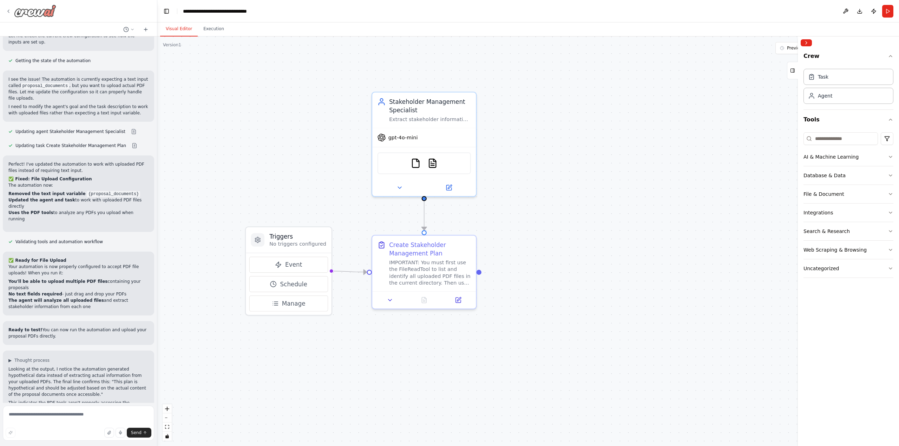
click at [8, 11] on icon at bounding box center [9, 11] width 6 height 6
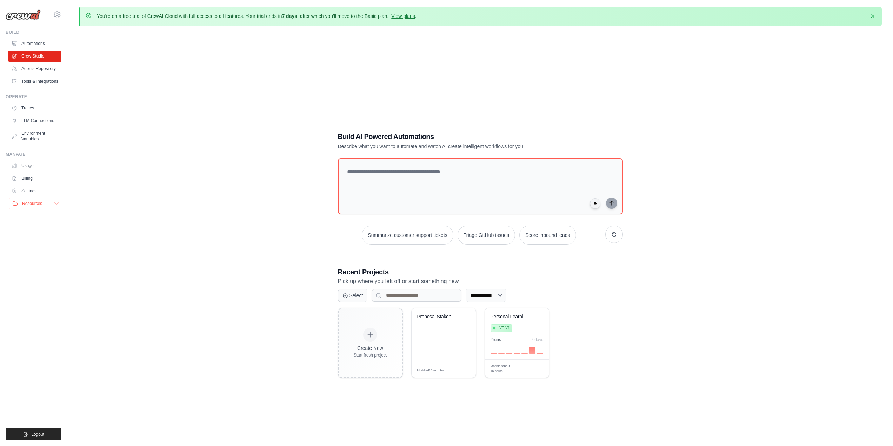
click at [29, 201] on span "Resources" at bounding box center [32, 204] width 20 height 6
click at [36, 216] on span "Documentation" at bounding box center [39, 216] width 28 height 6
